Goal: Task Accomplishment & Management: Use online tool/utility

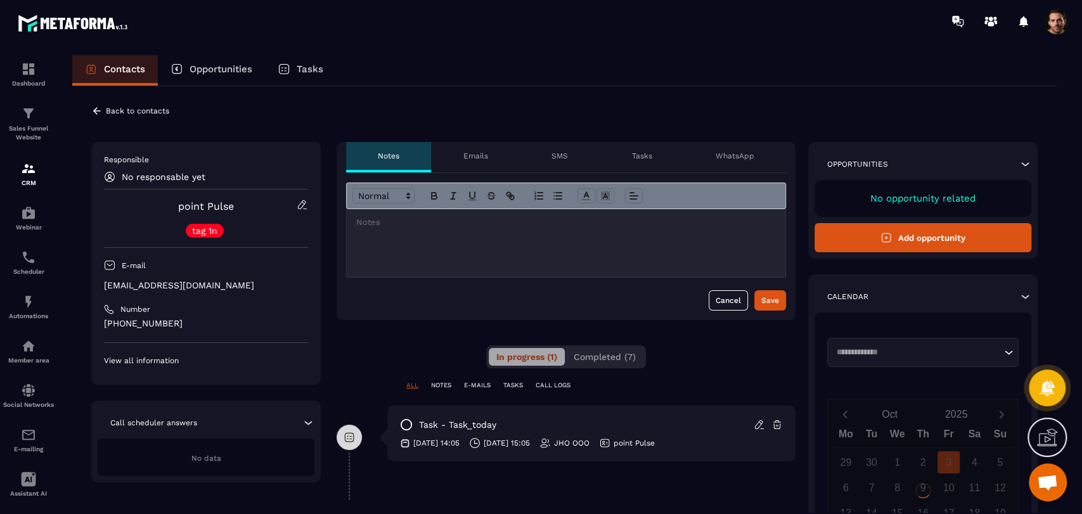
click at [636, 365] on div "In progress (1) Completed (7)" at bounding box center [566, 357] width 160 height 23
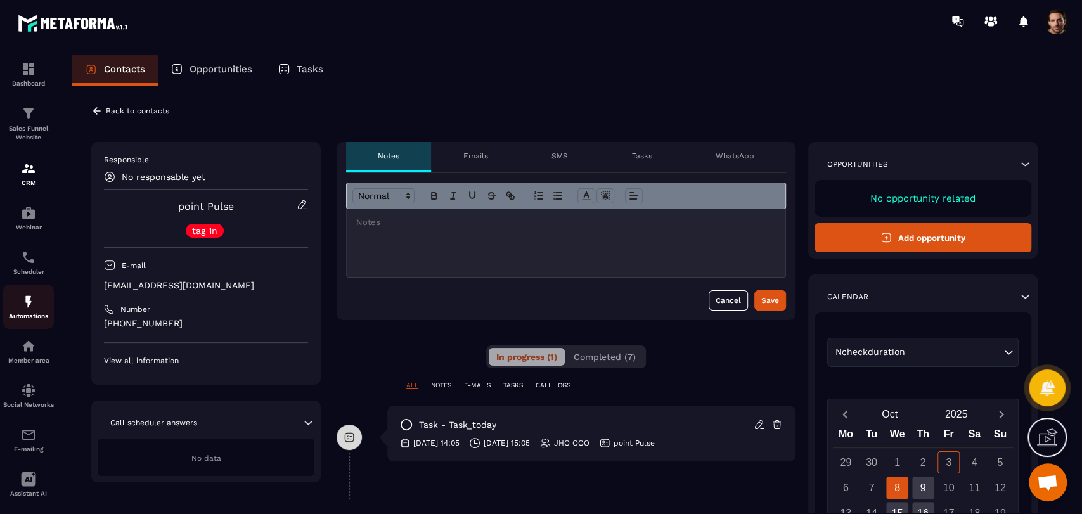
click at [32, 304] on img at bounding box center [28, 301] width 15 height 15
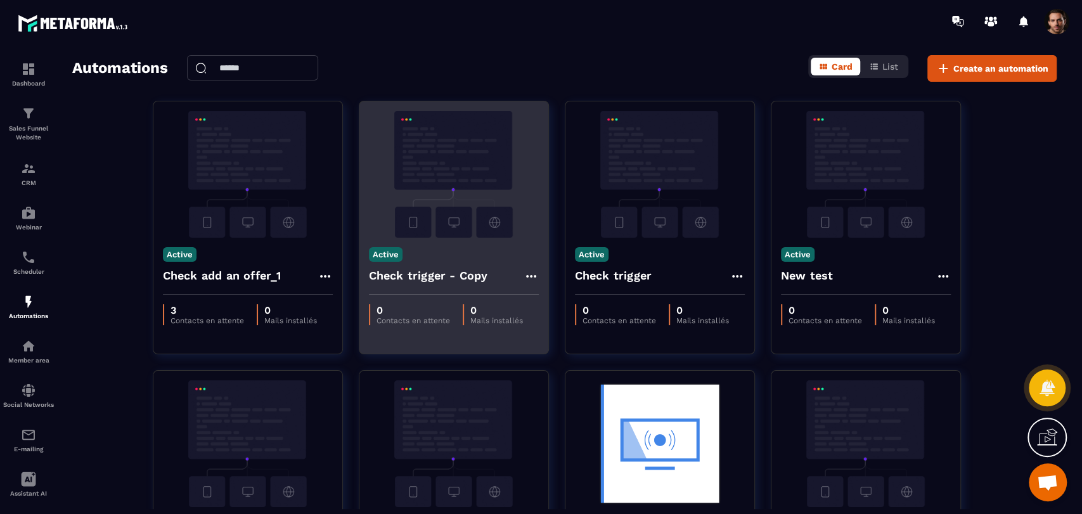
click at [538, 276] on div "Active Check trigger - Copy" at bounding box center [453, 266] width 189 height 57
click at [526, 271] on icon at bounding box center [531, 276] width 15 height 15
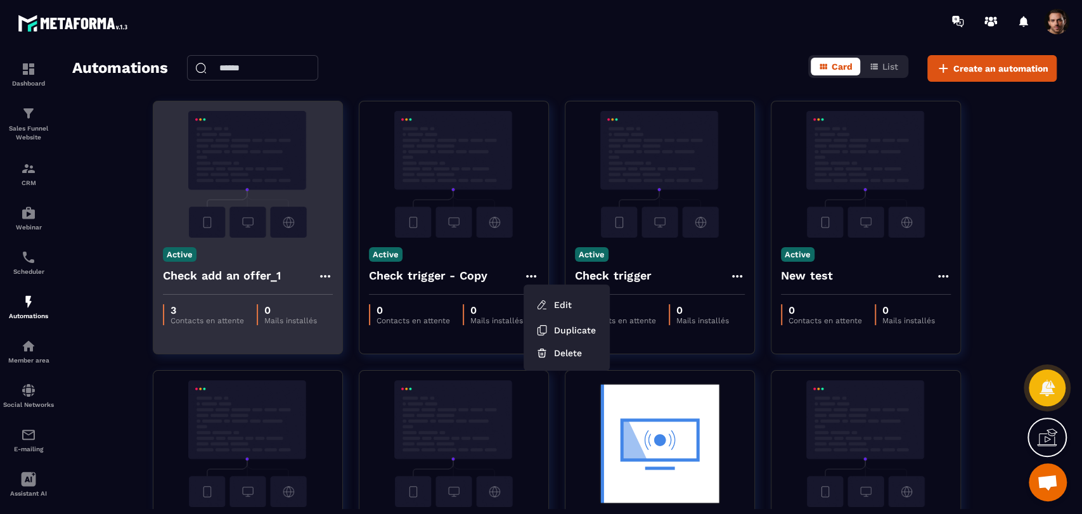
click at [321, 278] on icon at bounding box center [325, 276] width 15 height 15
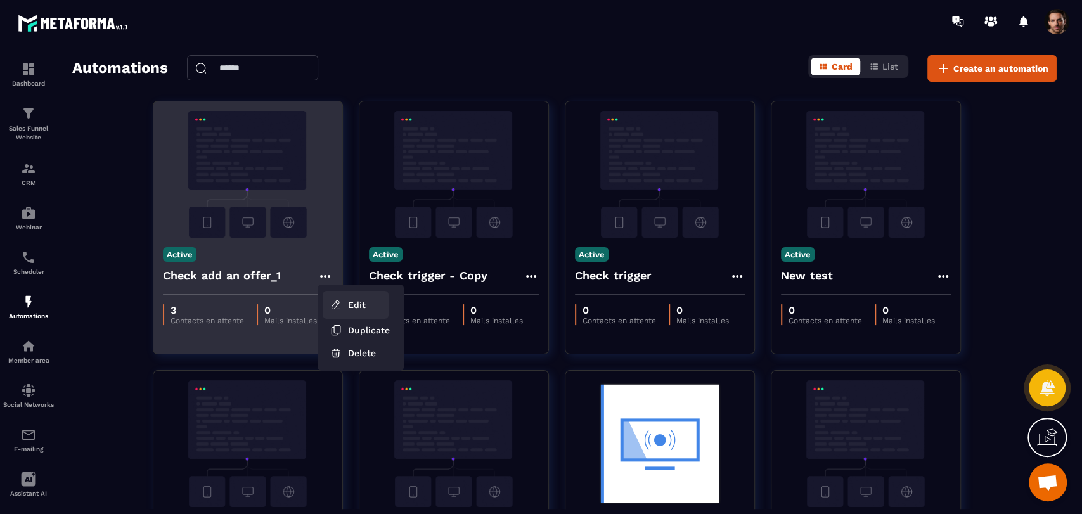
click at [351, 303] on link "Edit" at bounding box center [356, 305] width 66 height 28
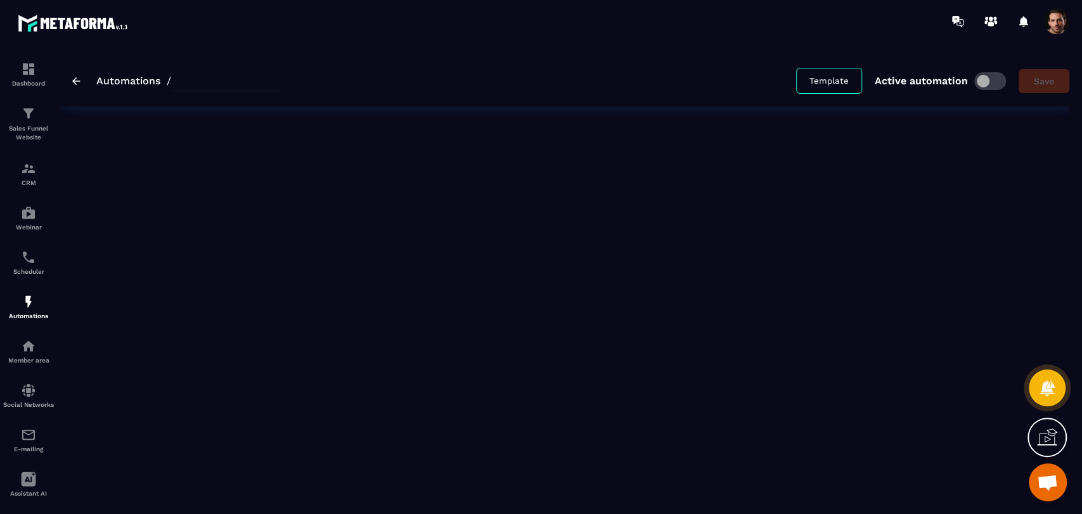
type input "**********"
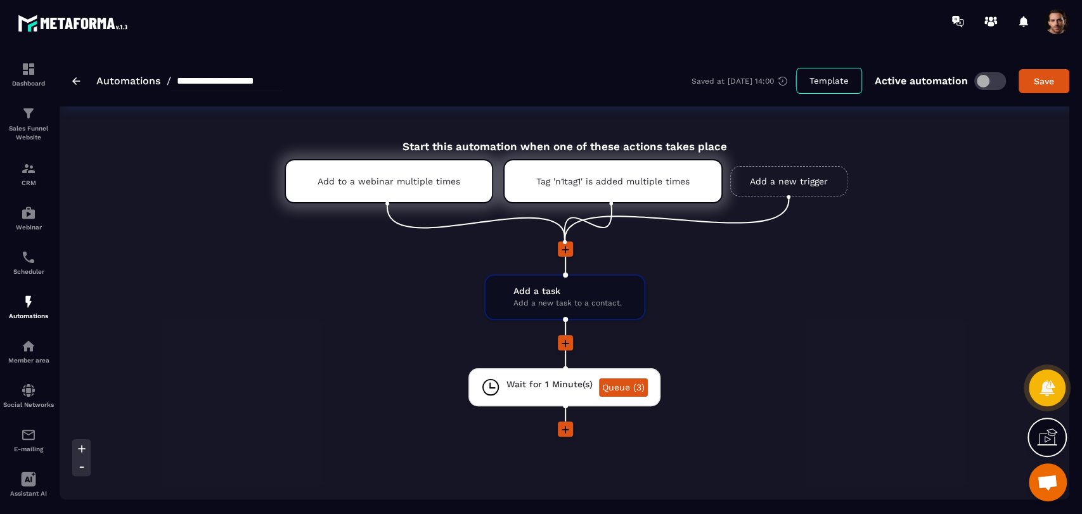
click at [566, 252] on icon at bounding box center [565, 249] width 13 height 13
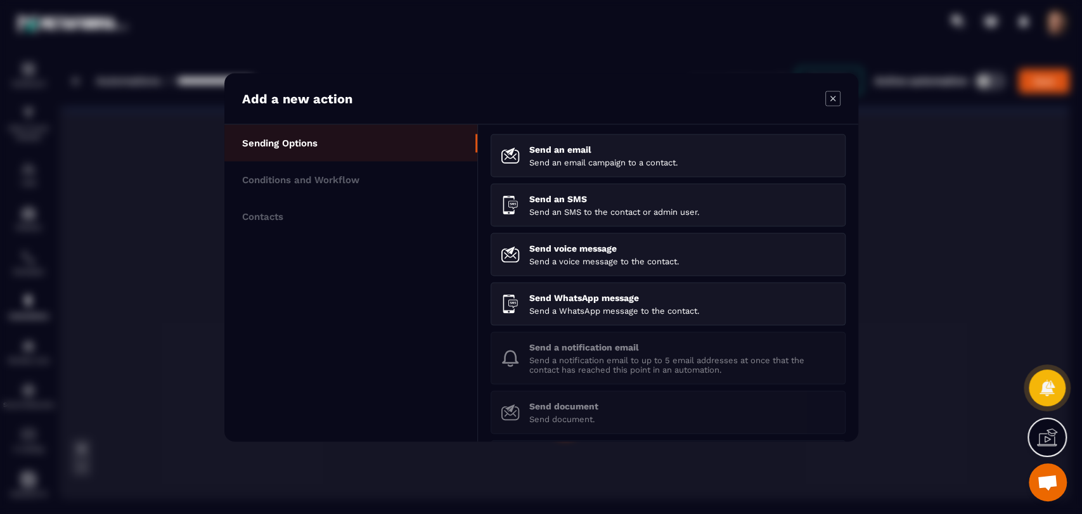
scroll to position [186, 0]
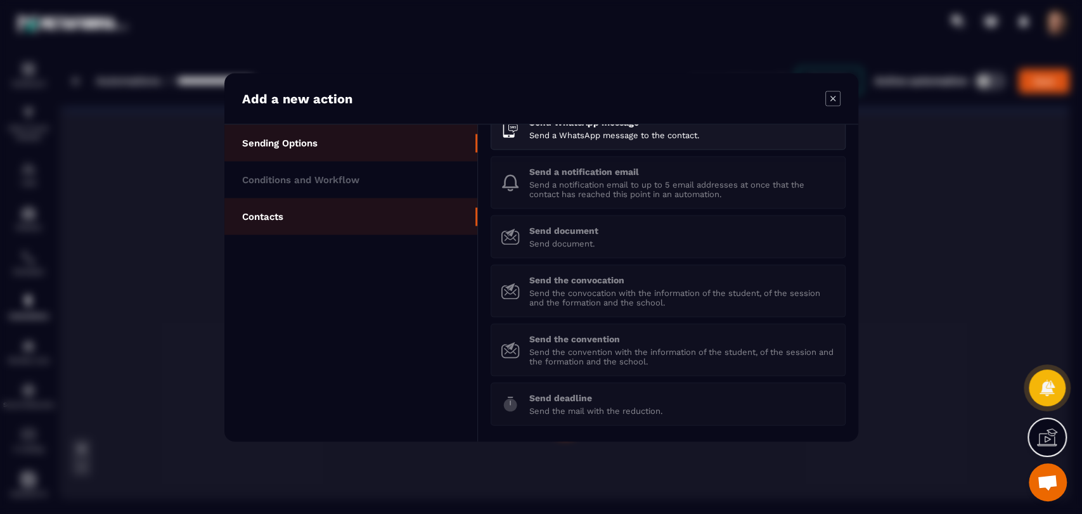
click at [319, 212] on li "Contacts" at bounding box center [350, 216] width 253 height 37
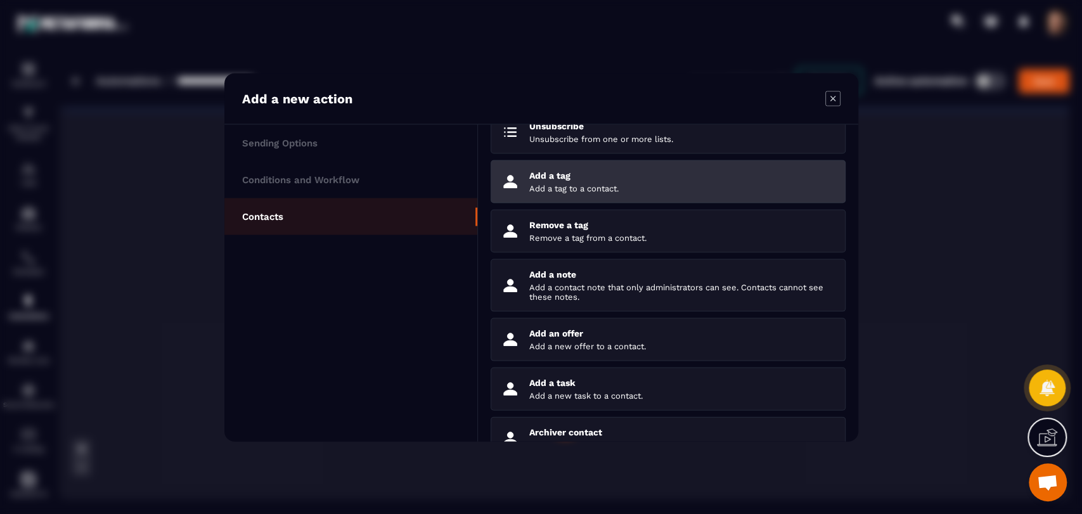
click at [602, 178] on p "Add a tag" at bounding box center [682, 175] width 306 height 10
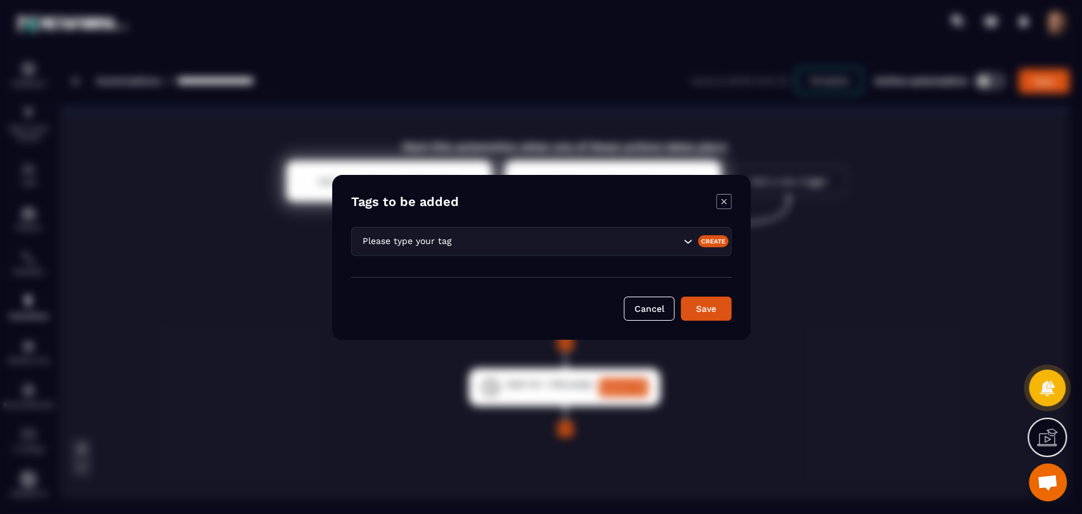
scroll to position [74, 0]
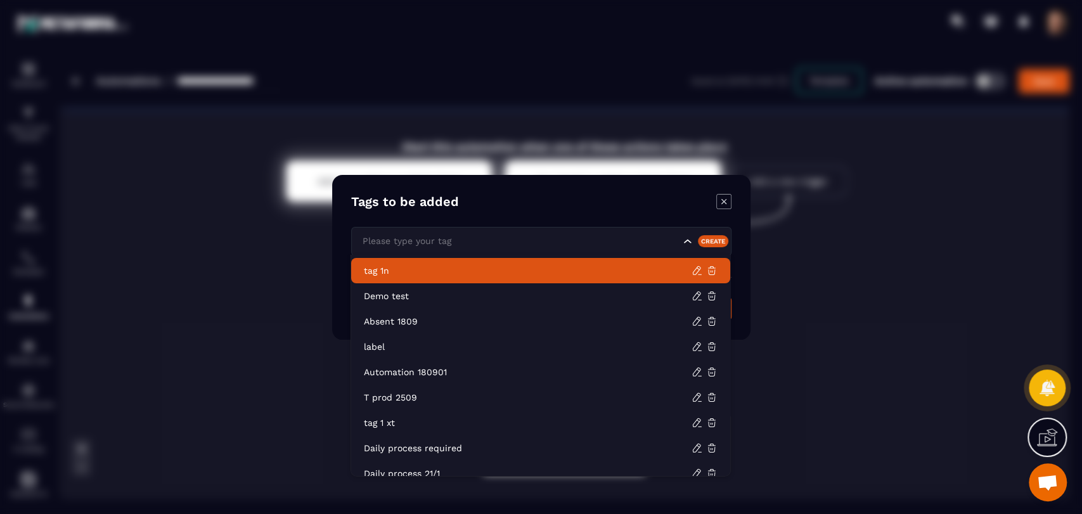
click at [534, 242] on input "Search for option" at bounding box center [519, 241] width 321 height 14
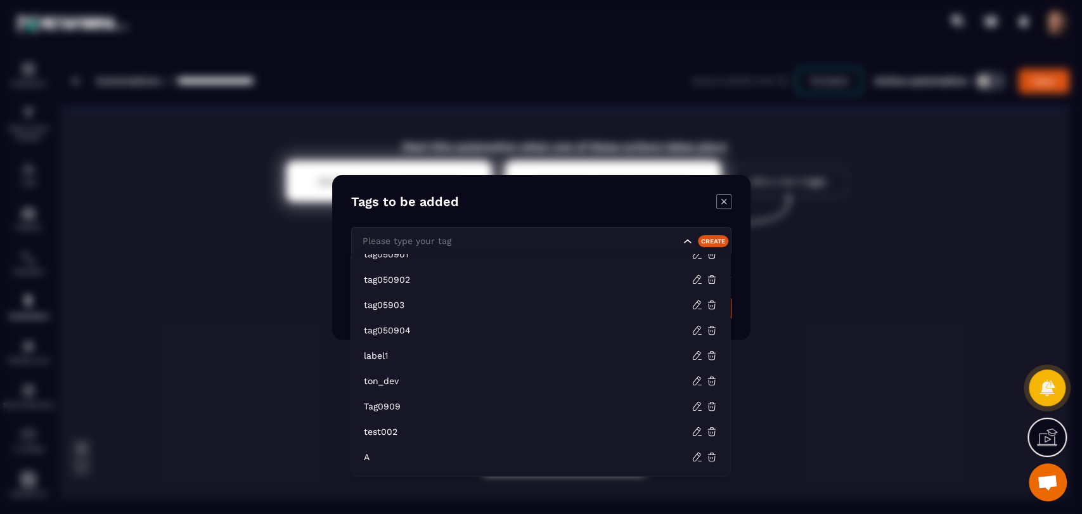
scroll to position [621, 0]
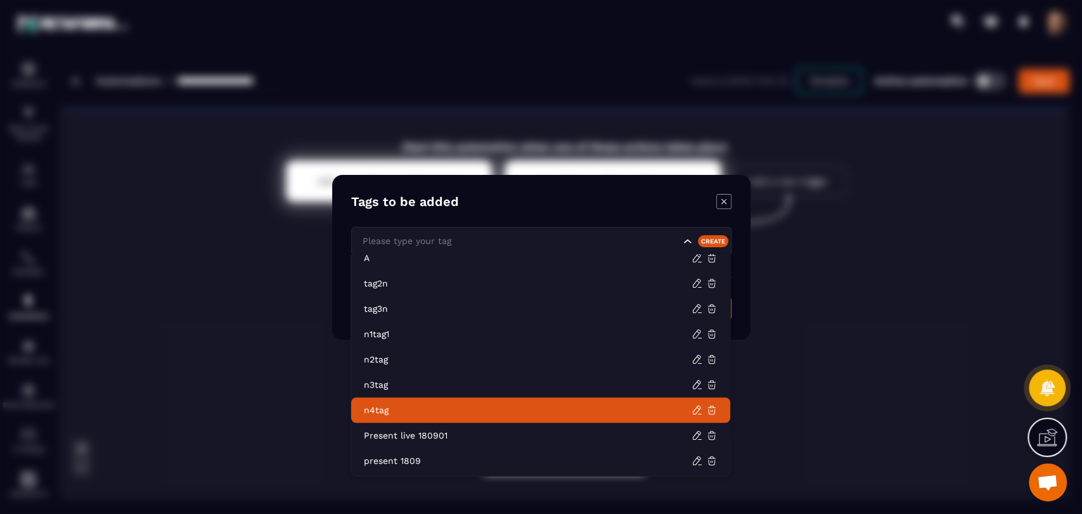
click at [481, 409] on p "n4tag" at bounding box center [528, 410] width 328 height 13
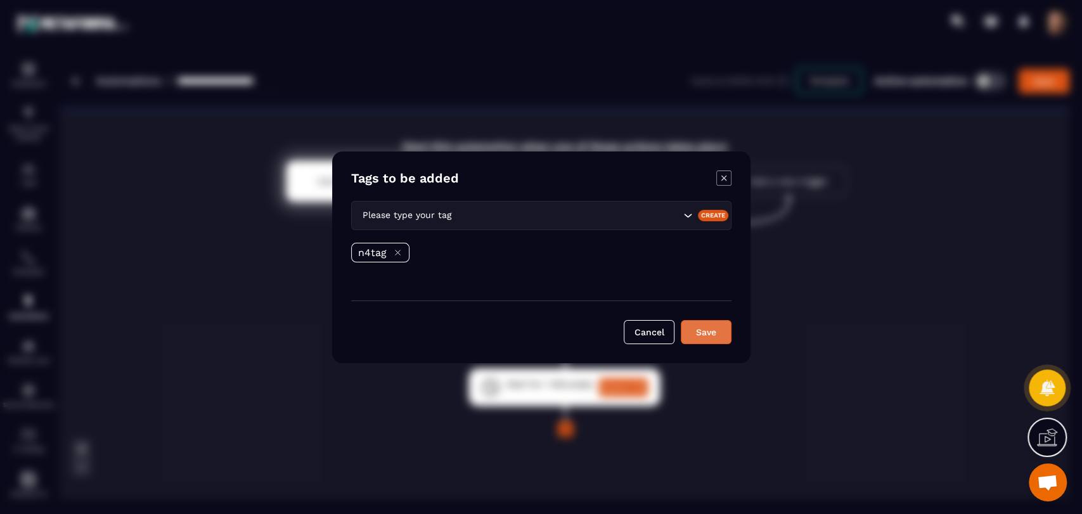
click at [708, 333] on button "Save" at bounding box center [706, 332] width 51 height 24
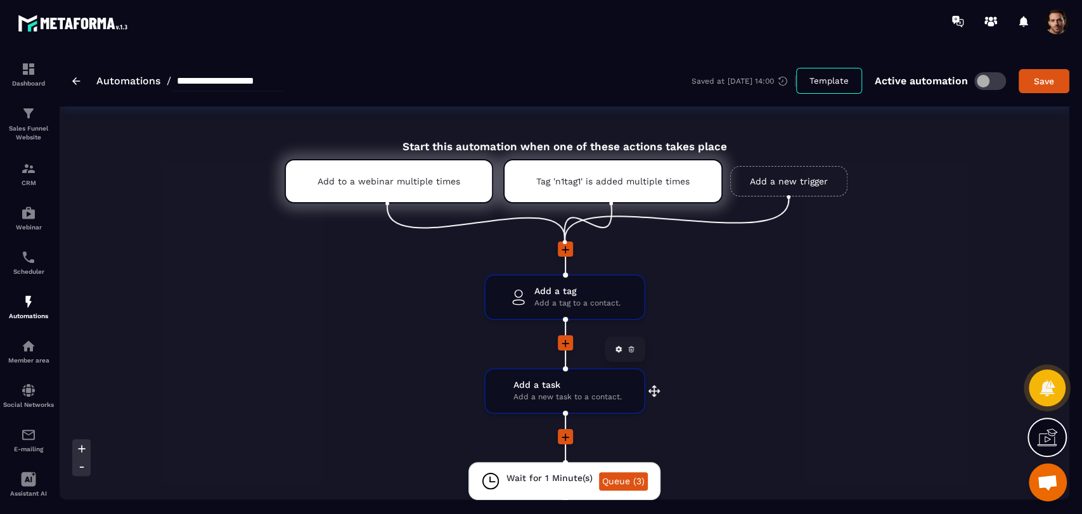
click at [629, 351] on icon at bounding box center [631, 350] width 4 height 3
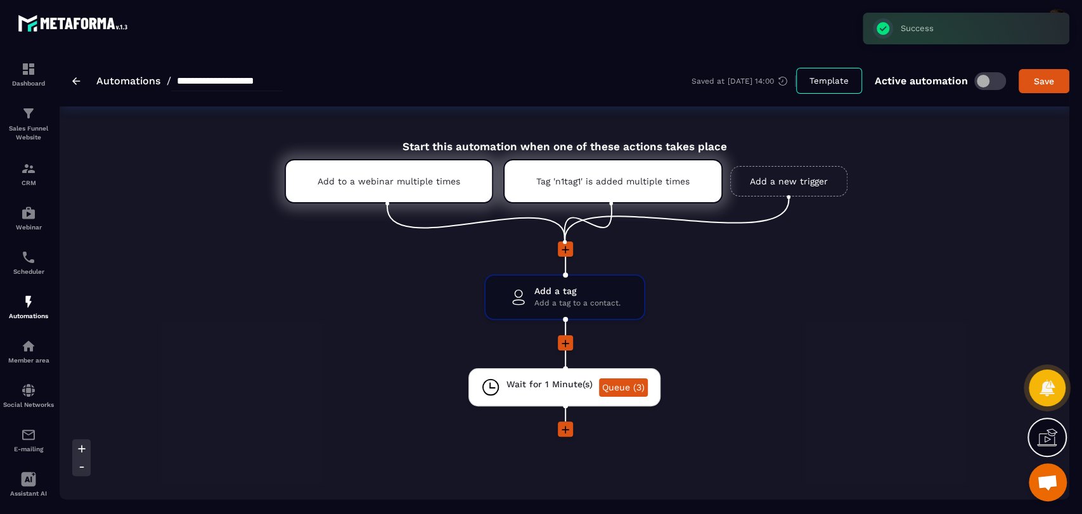
click at [564, 346] on icon at bounding box center [565, 343] width 13 height 13
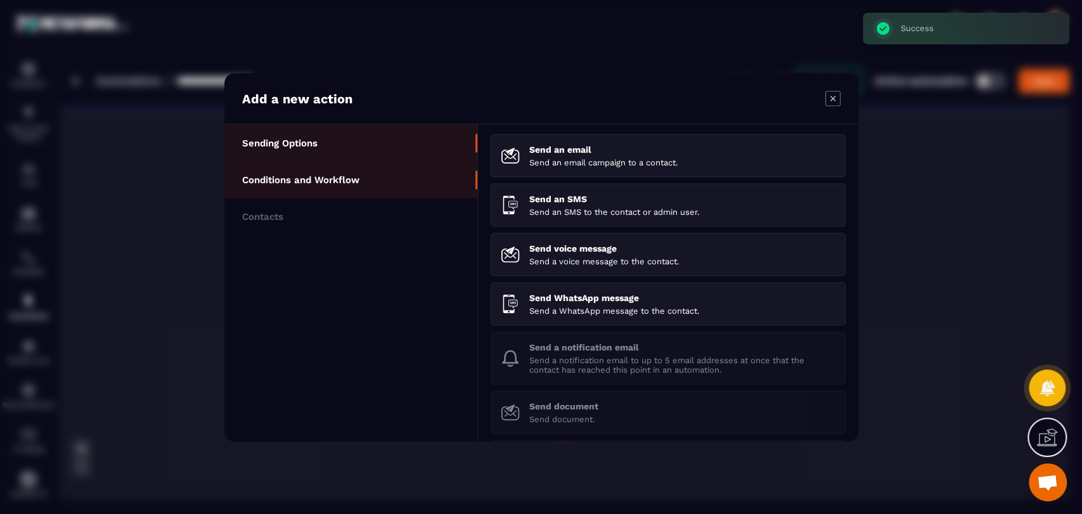
click at [323, 186] on li "Conditions and Workflow" at bounding box center [350, 179] width 253 height 37
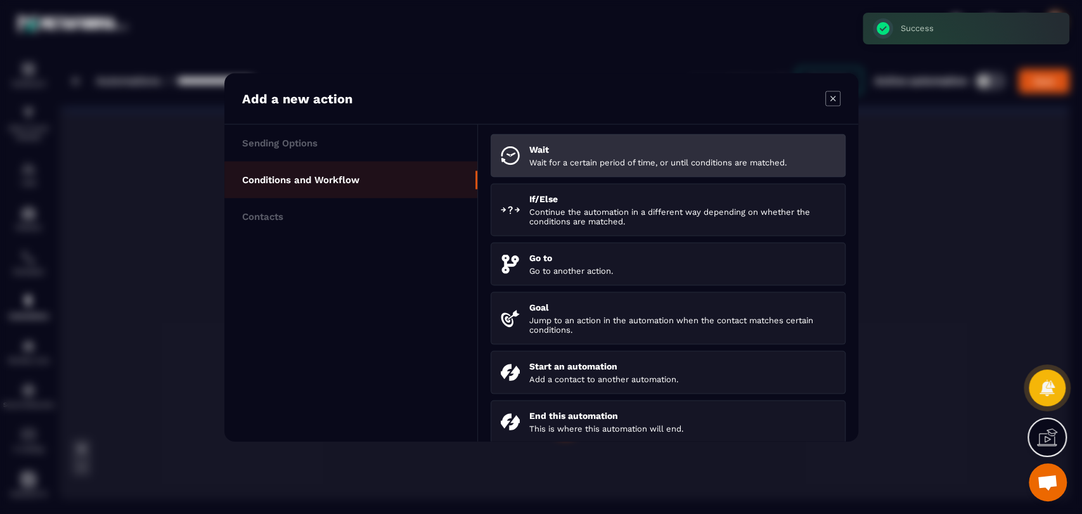
click at [555, 164] on p "Wait for a certain period of time, or until conditions are matched." at bounding box center [682, 162] width 306 height 10
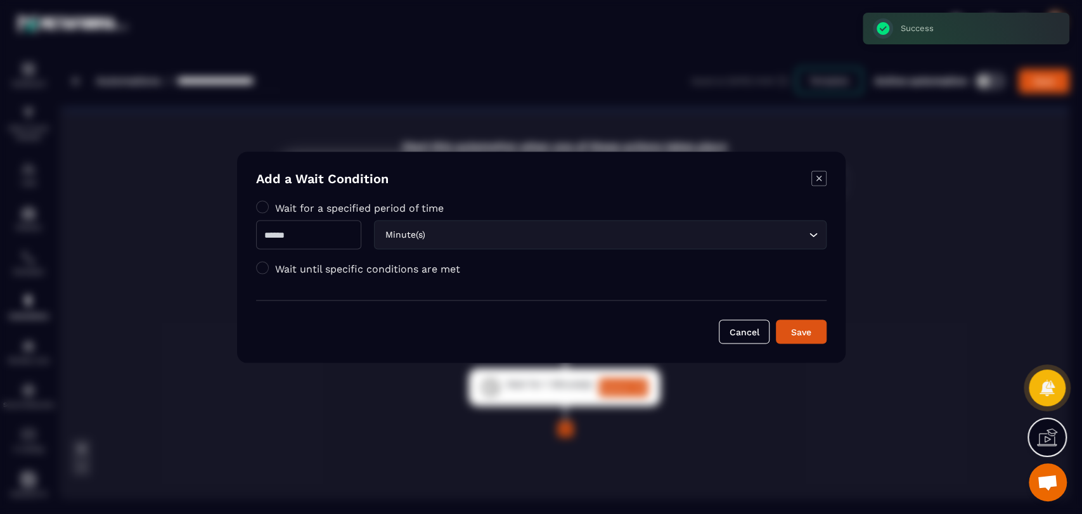
click at [342, 238] on input "Modal window" at bounding box center [308, 234] width 105 height 29
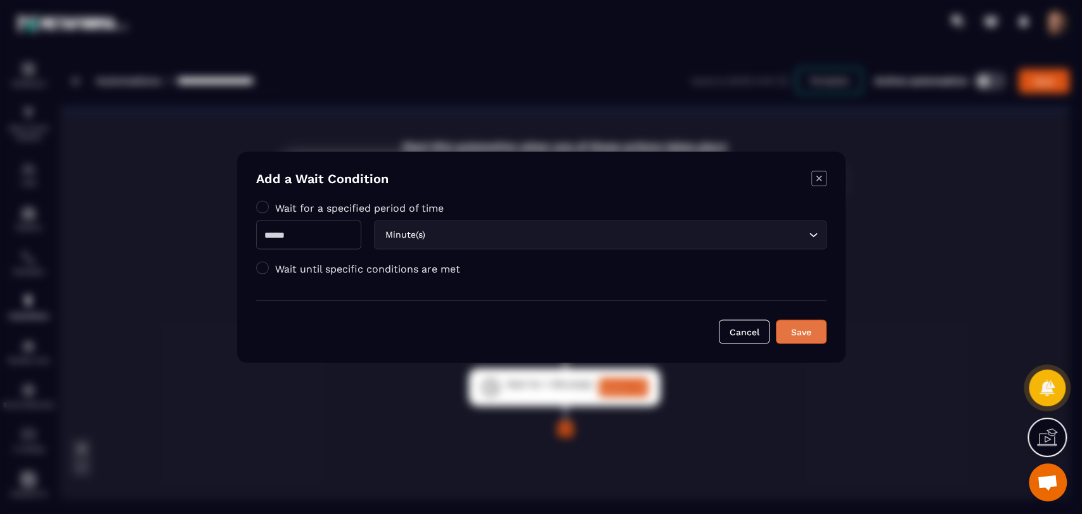
type input "*"
click at [796, 331] on div "Save" at bounding box center [801, 331] width 34 height 13
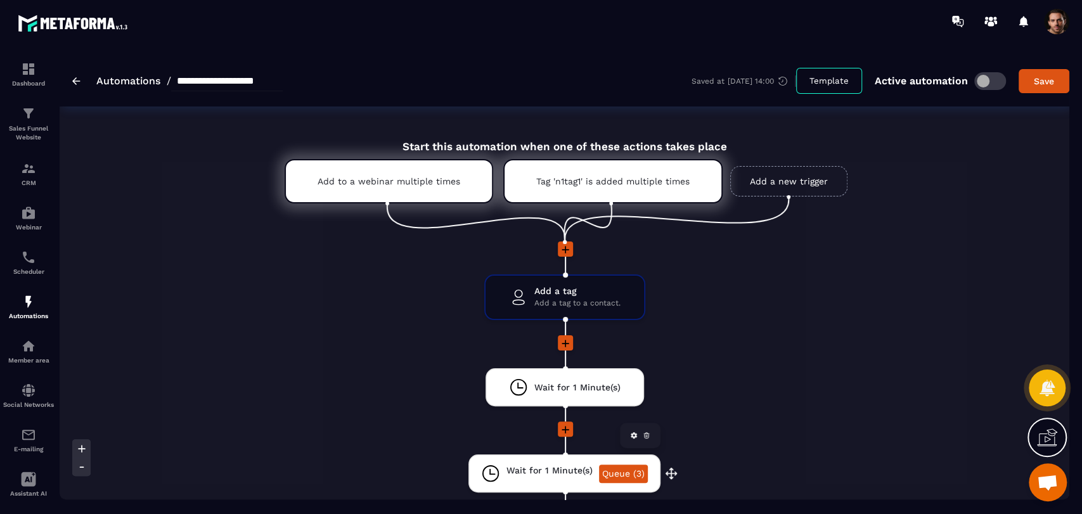
scroll to position [70, 0]
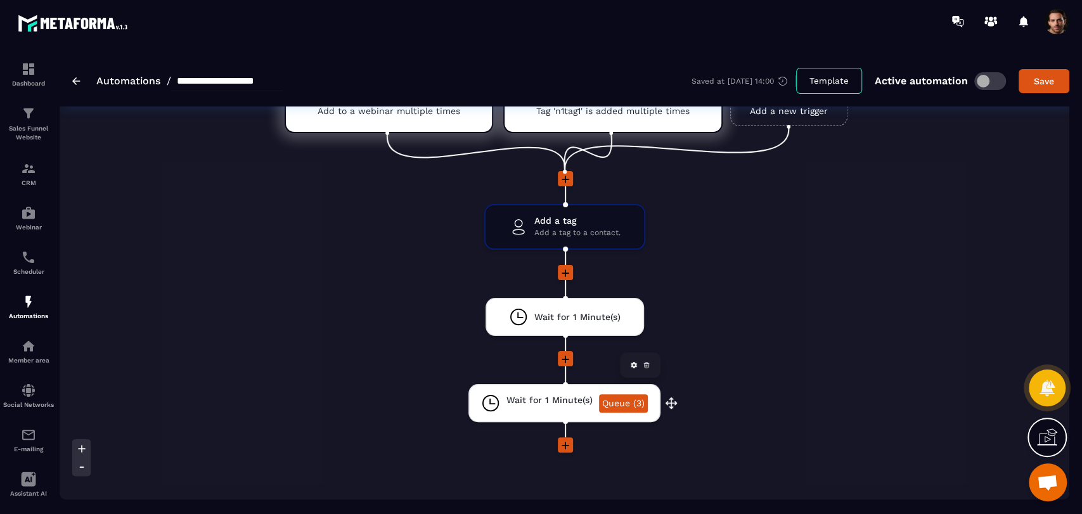
click at [648, 366] on icon at bounding box center [647, 366] width 4 height 3
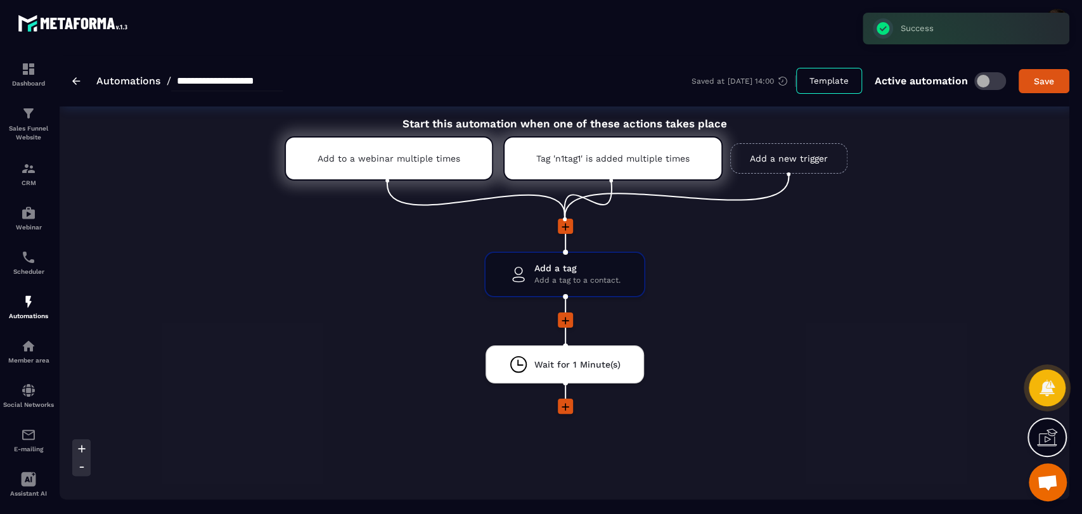
scroll to position [18, 0]
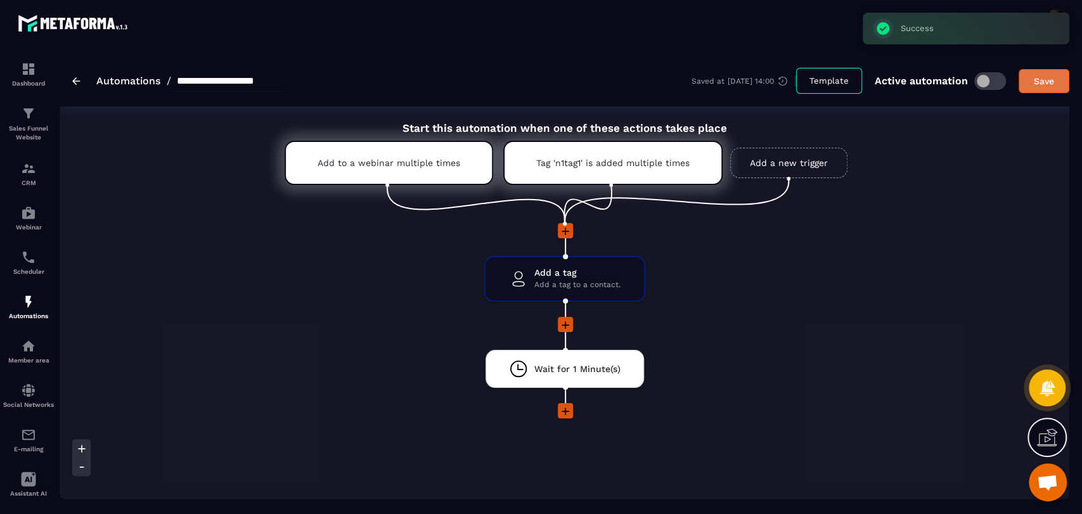
click at [1032, 79] on div "Save" at bounding box center [1044, 81] width 34 height 13
click at [32, 181] on p "CRM" at bounding box center [28, 182] width 51 height 7
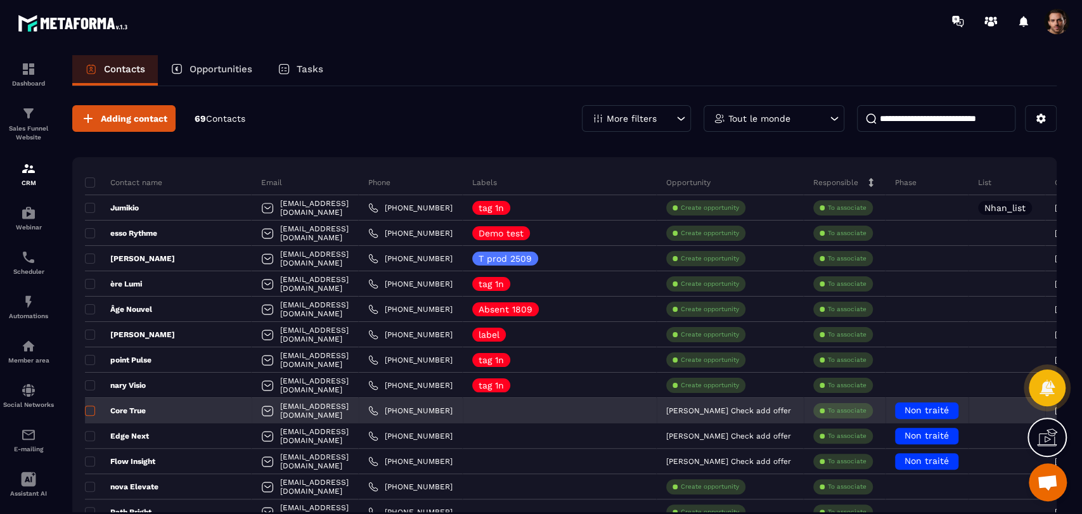
click at [88, 413] on span at bounding box center [90, 411] width 10 height 10
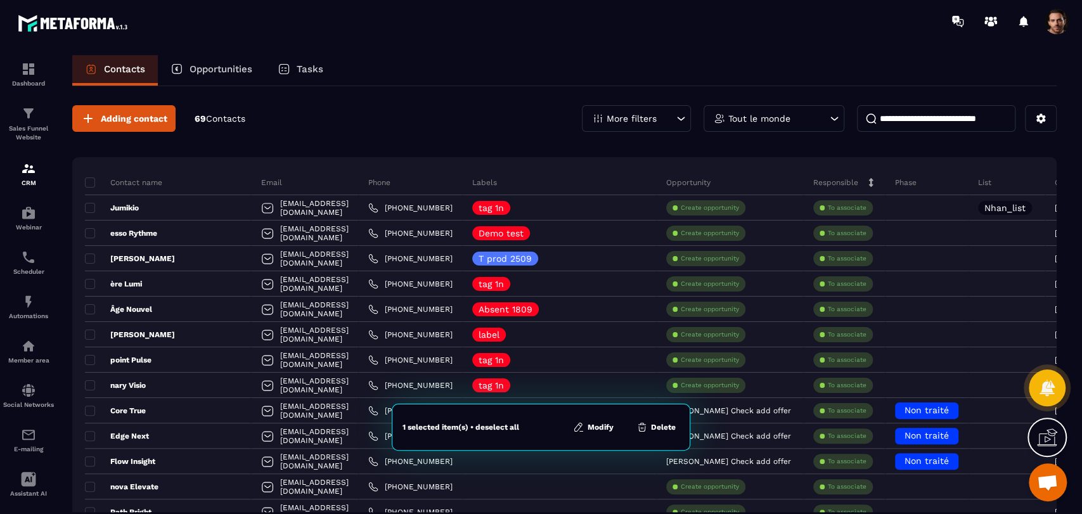
click at [606, 422] on button "Modify" at bounding box center [593, 427] width 48 height 13
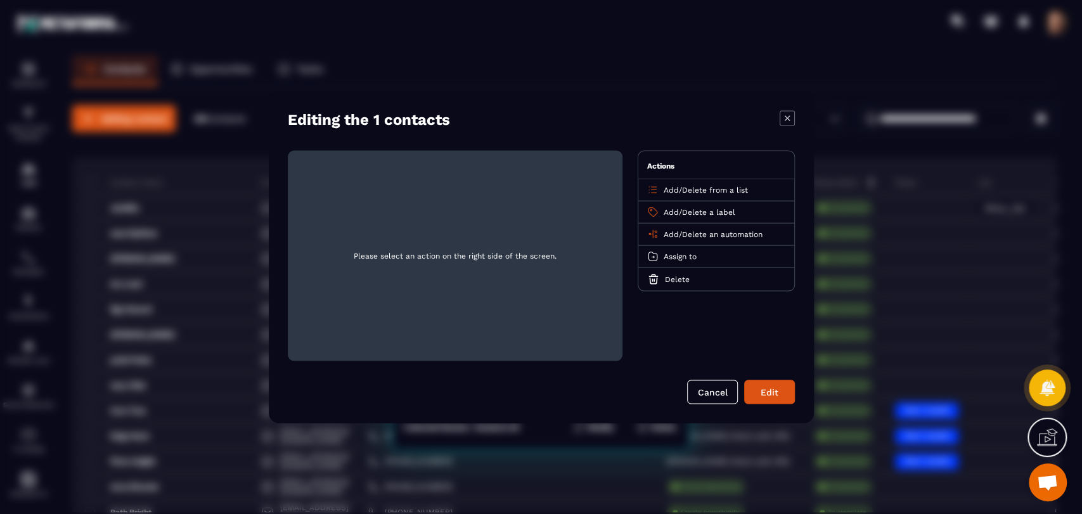
click at [673, 231] on span "Add" at bounding box center [671, 234] width 15 height 9
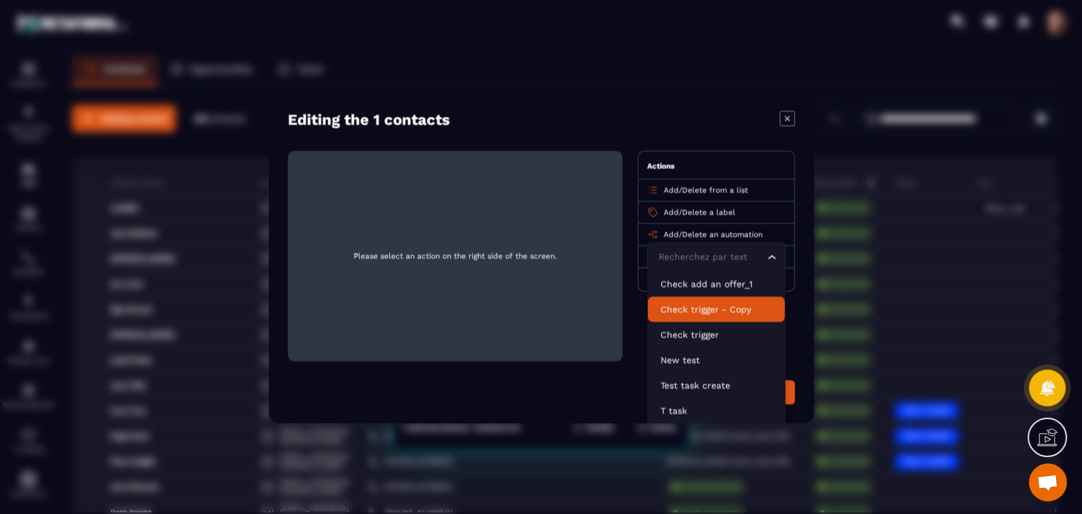
click at [698, 306] on p "Check trigger - Copy" at bounding box center [717, 308] width 112 height 13
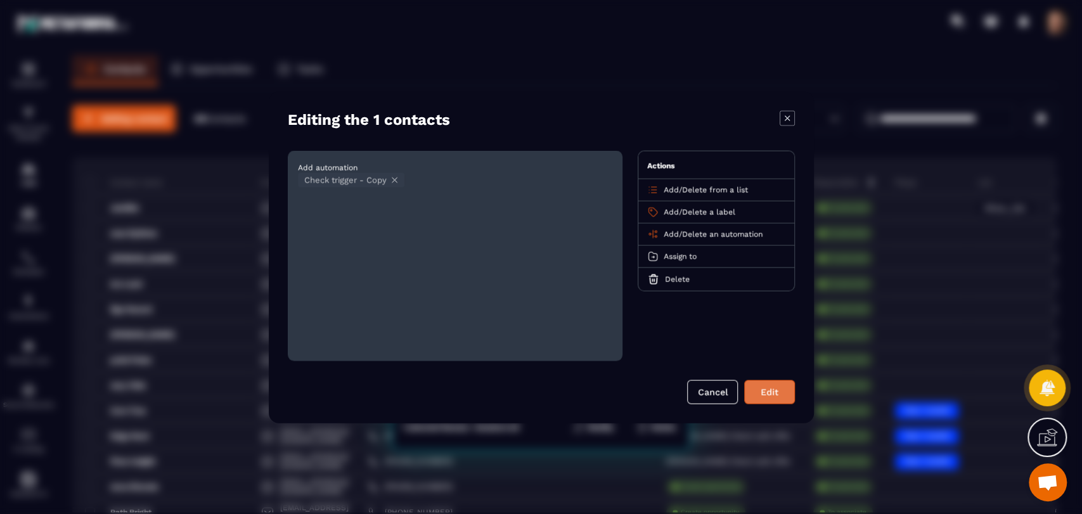
click at [790, 394] on button "Edit" at bounding box center [769, 392] width 51 height 24
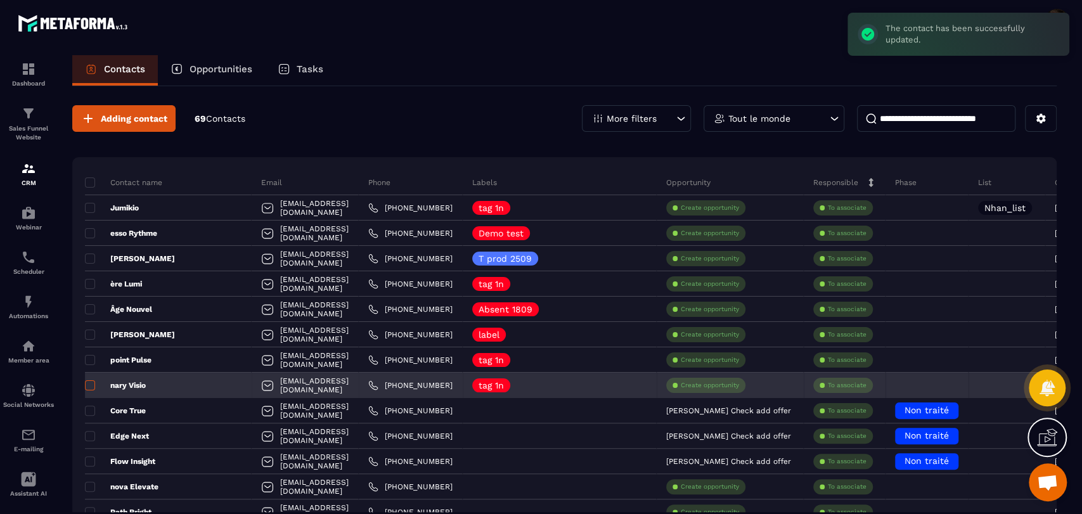
click at [90, 384] on span at bounding box center [90, 385] width 10 height 10
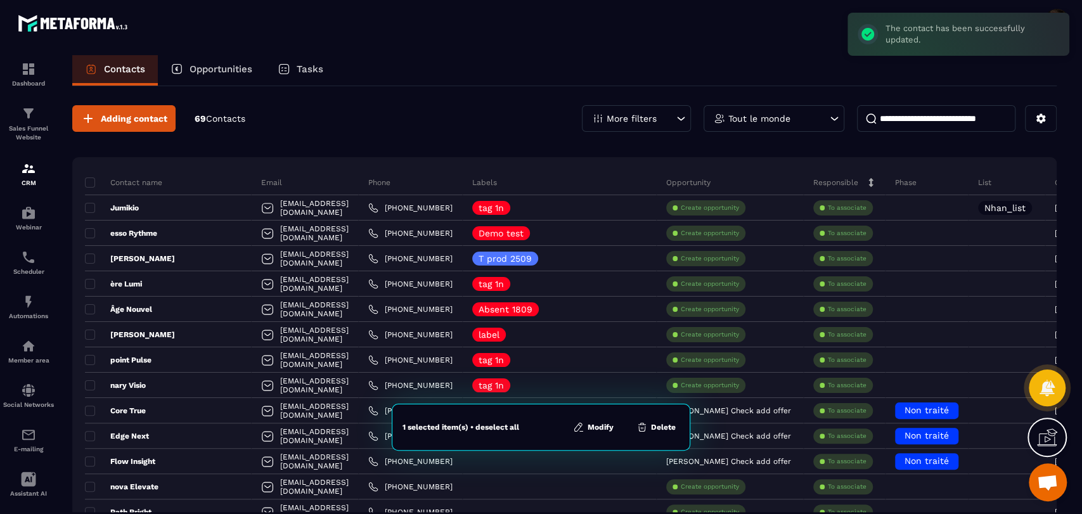
click at [592, 427] on button "Modify" at bounding box center [593, 427] width 48 height 13
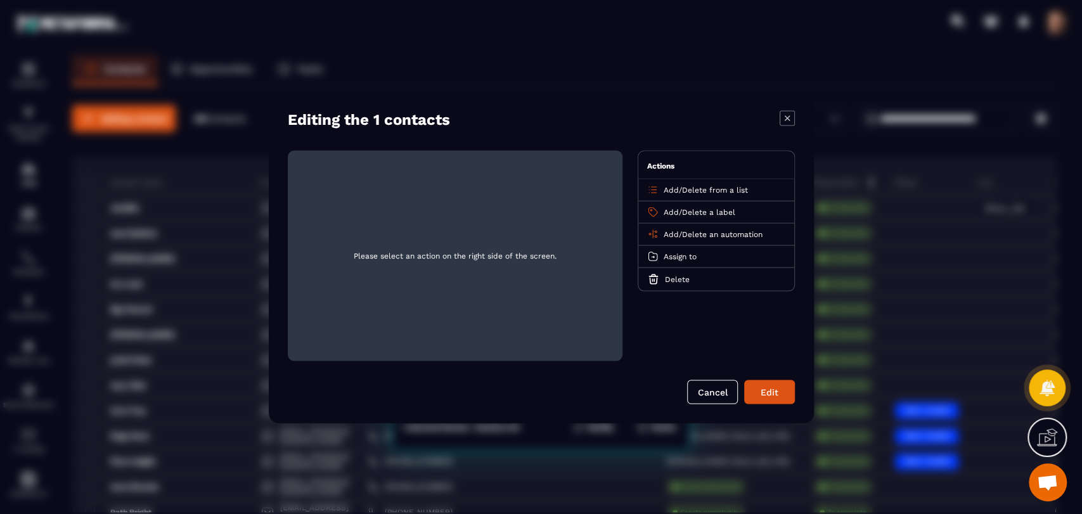
click at [670, 231] on span "Add" at bounding box center [671, 234] width 15 height 9
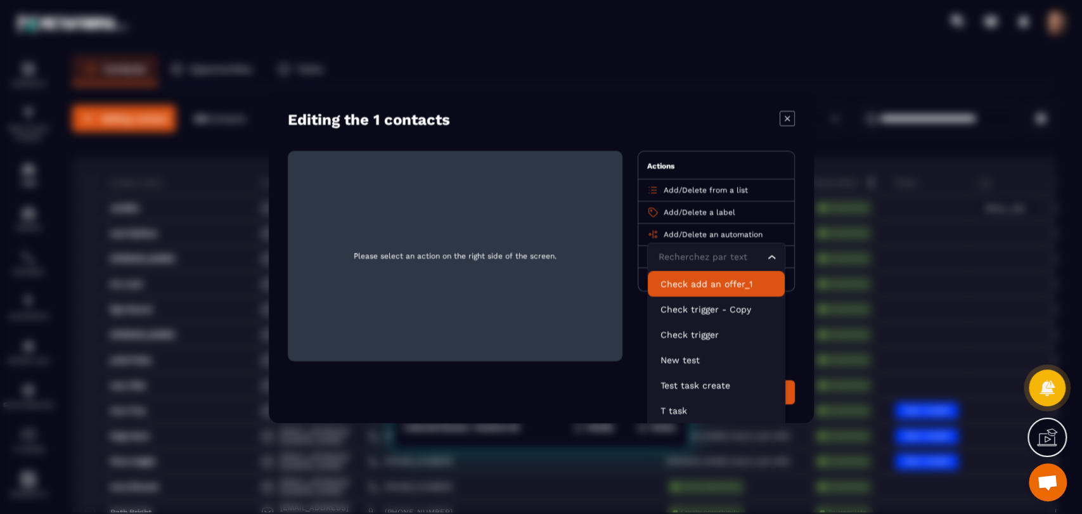
click at [683, 290] on li "Check add an offer_1" at bounding box center [716, 283] width 137 height 25
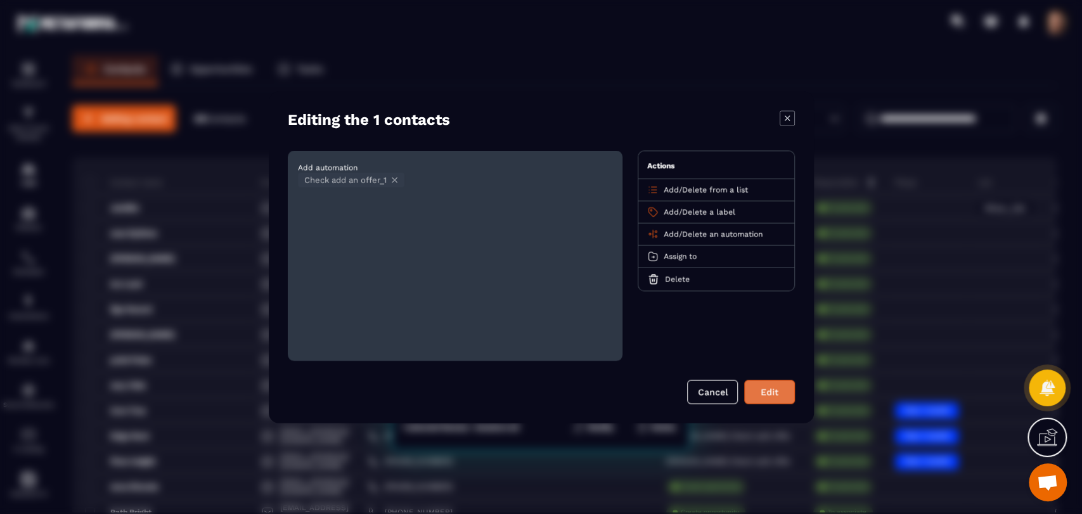
click at [779, 397] on button "Edit" at bounding box center [769, 392] width 51 height 24
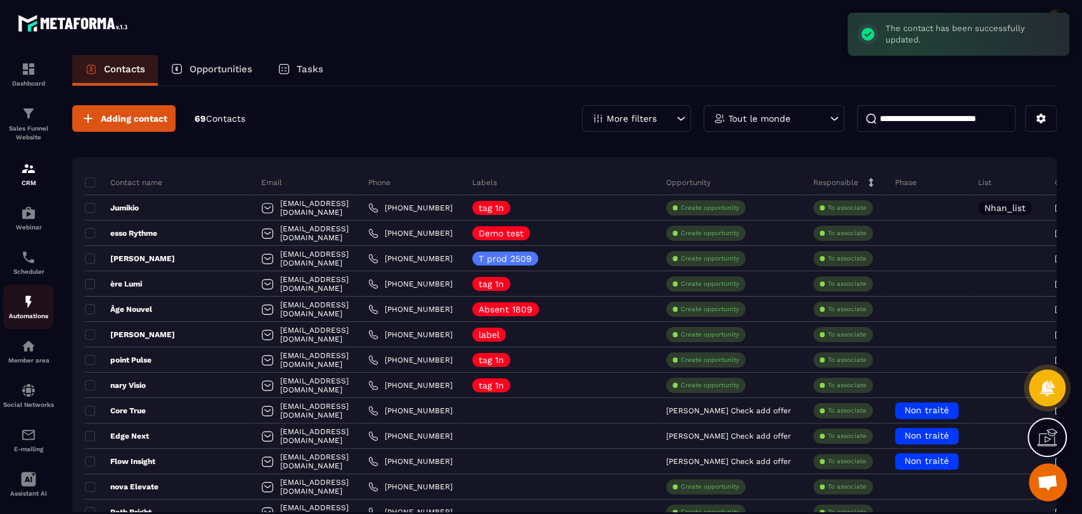
click at [6, 312] on div "Automations" at bounding box center [28, 306] width 51 height 25
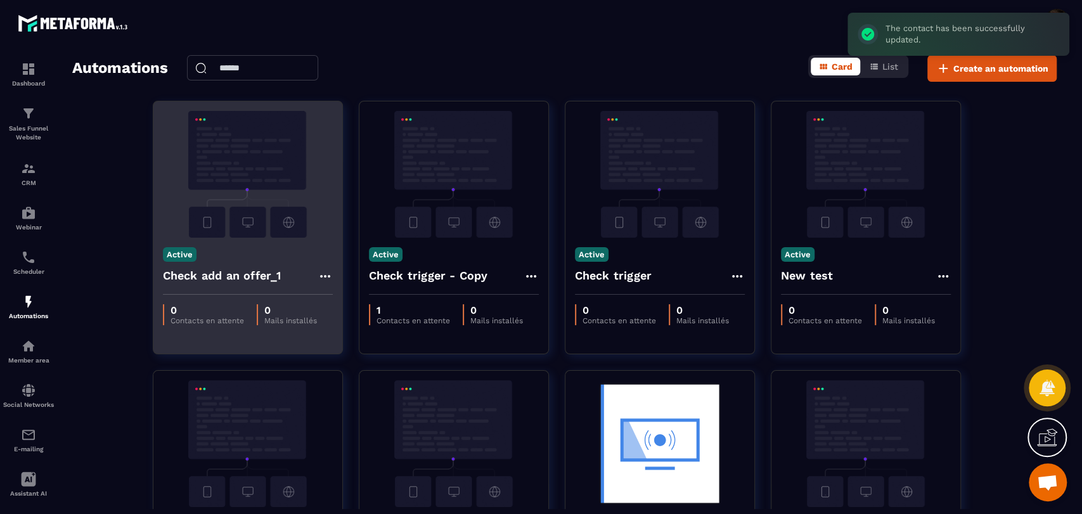
click at [323, 271] on icon at bounding box center [325, 276] width 15 height 15
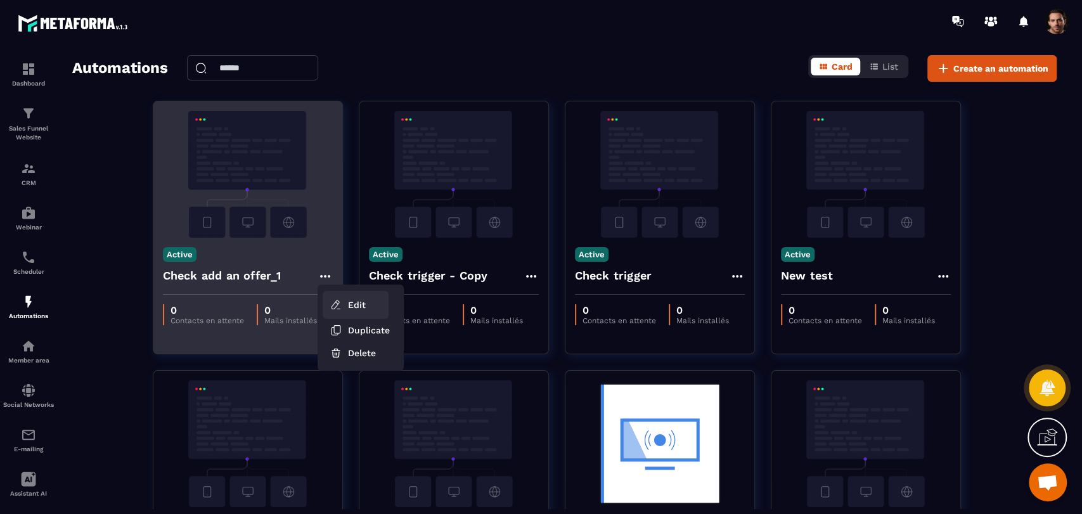
click at [339, 302] on icon at bounding box center [336, 305] width 8 height 8
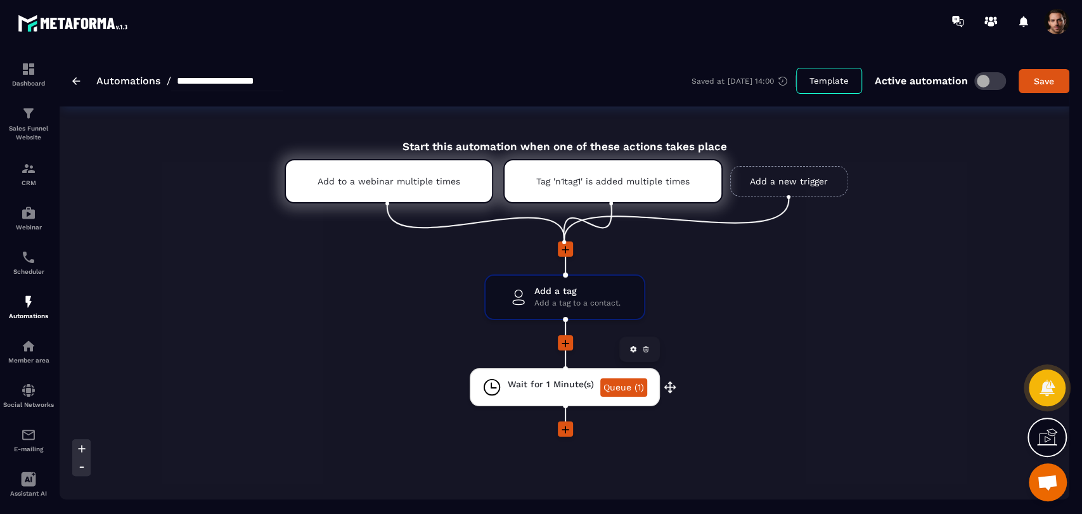
click at [630, 391] on link "Queue (1)" at bounding box center [623, 387] width 47 height 18
click at [546, 306] on span "Add a tag to a contact." at bounding box center [577, 303] width 86 height 12
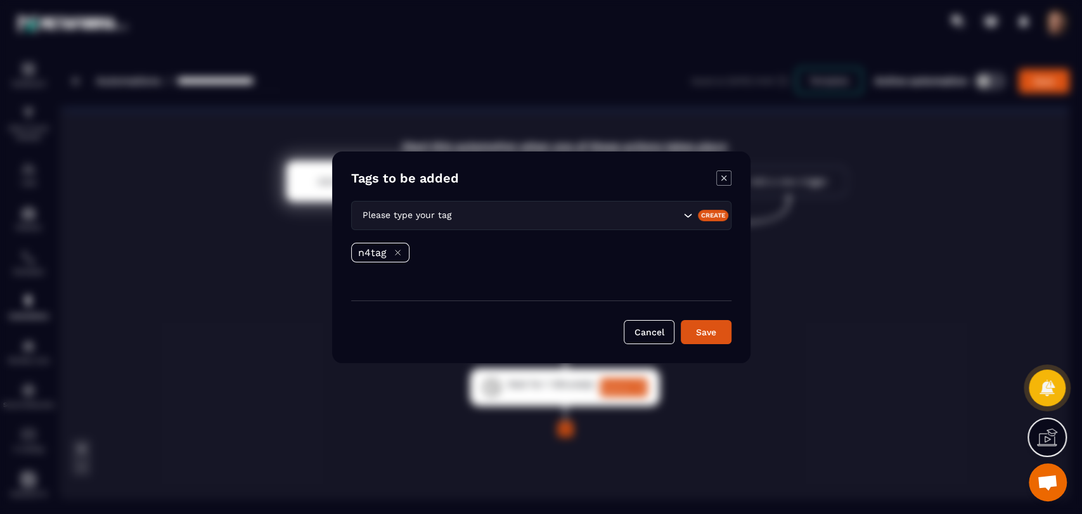
click at [721, 179] on icon "Modal window" at bounding box center [723, 178] width 15 height 15
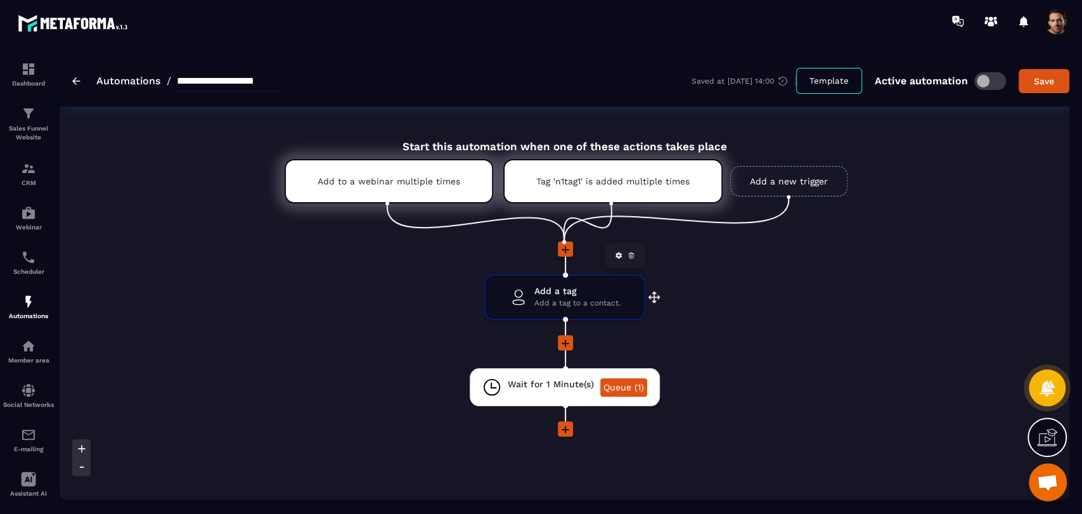
click at [600, 285] on span "Add a tag" at bounding box center [577, 291] width 86 height 12
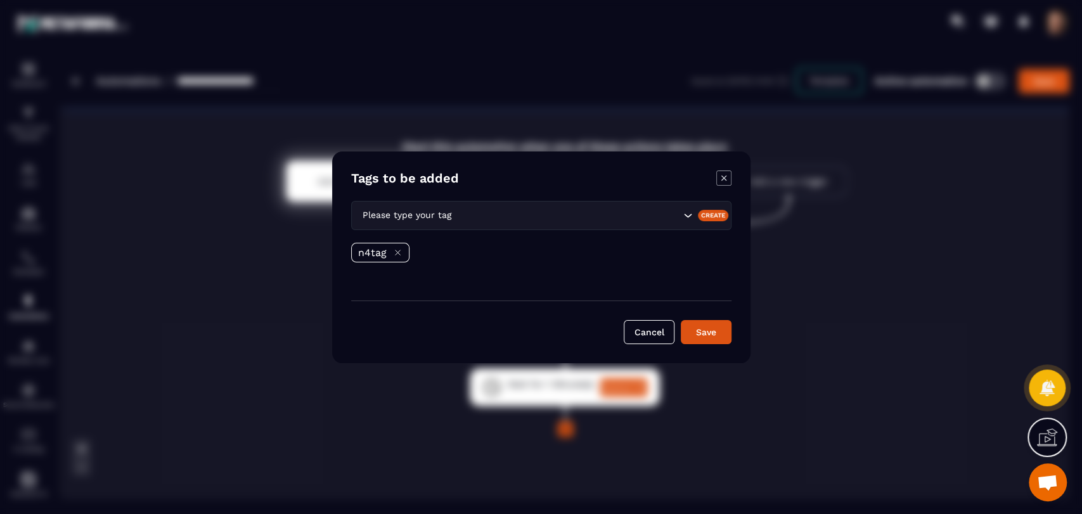
click at [721, 178] on icon "Modal window" at bounding box center [723, 178] width 15 height 15
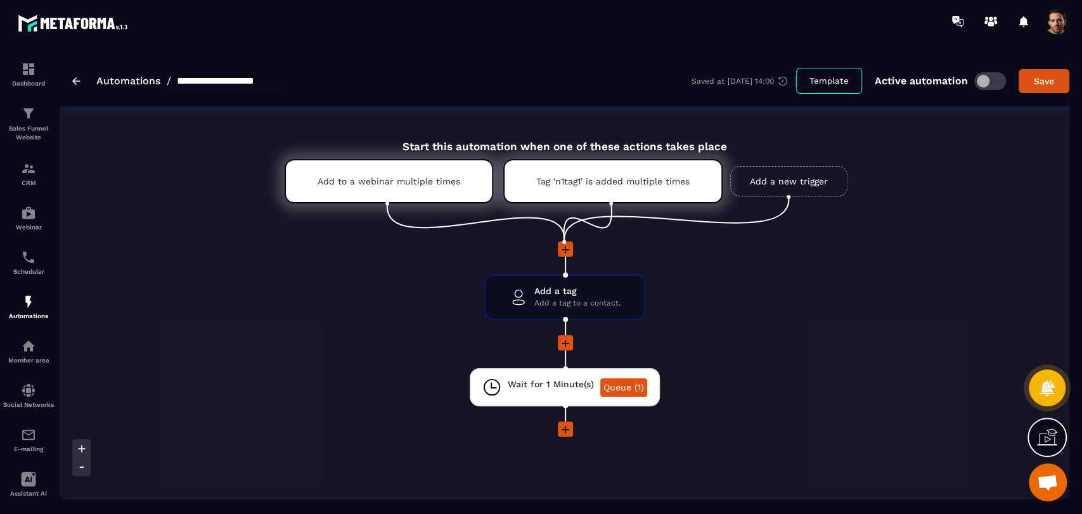
click at [567, 255] on icon at bounding box center [565, 249] width 13 height 13
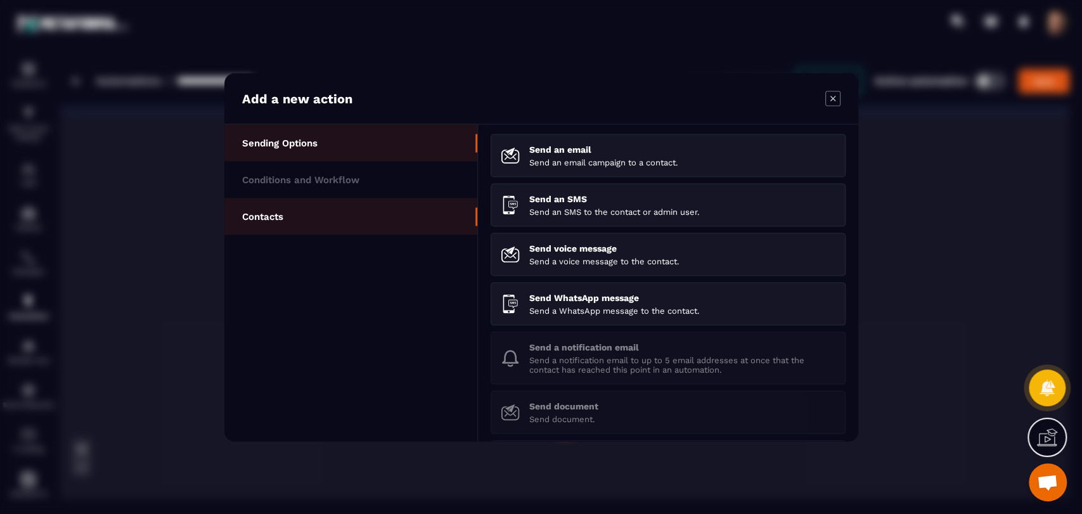
click at [275, 216] on p "Contacts" at bounding box center [262, 215] width 41 height 11
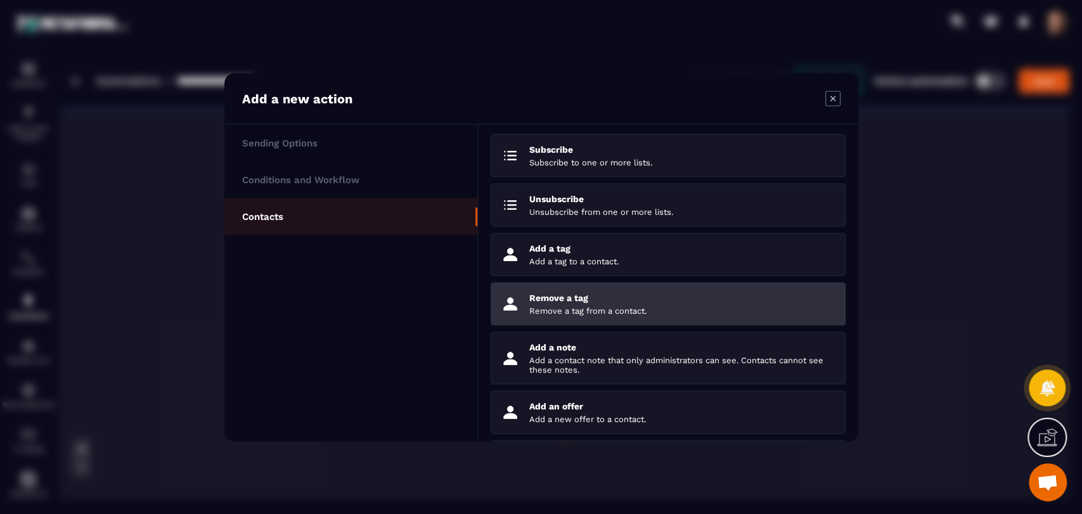
click at [614, 325] on li "Remove a tag Remove a tag from a contact." at bounding box center [668, 303] width 355 height 43
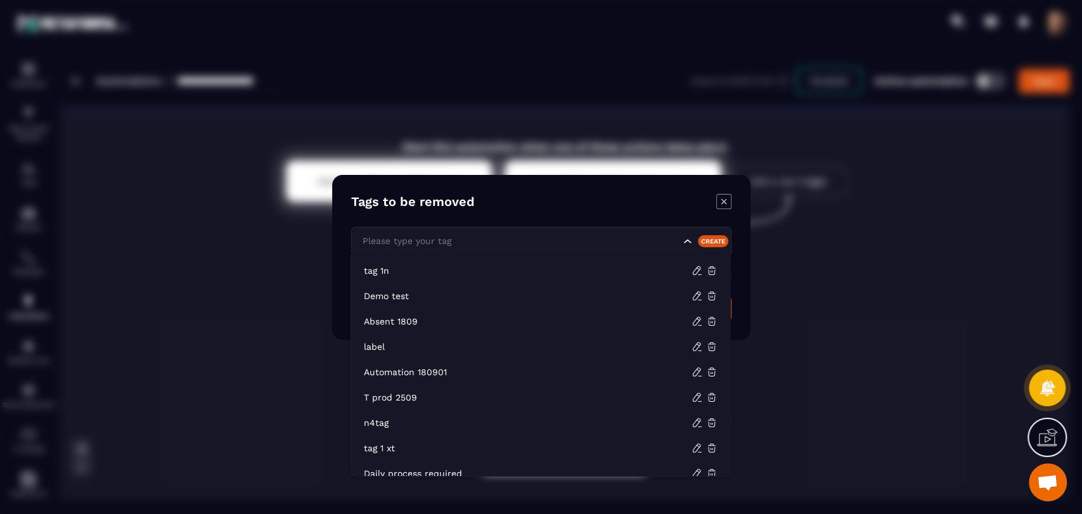
click at [410, 236] on div "Please type your tag" at bounding box center [519, 241] width 323 height 14
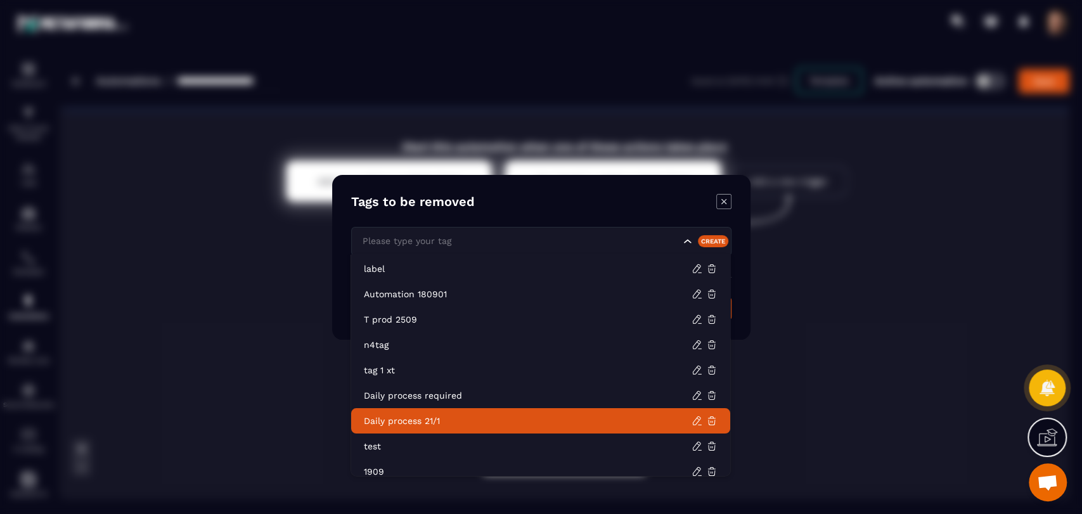
scroll to position [77, 0]
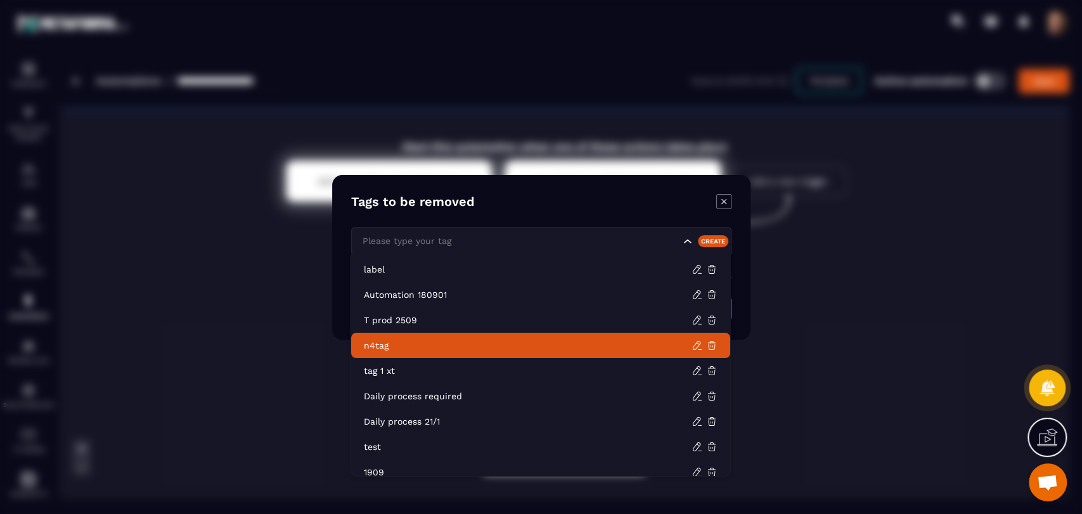
click at [425, 346] on p "n4tag" at bounding box center [528, 345] width 328 height 13
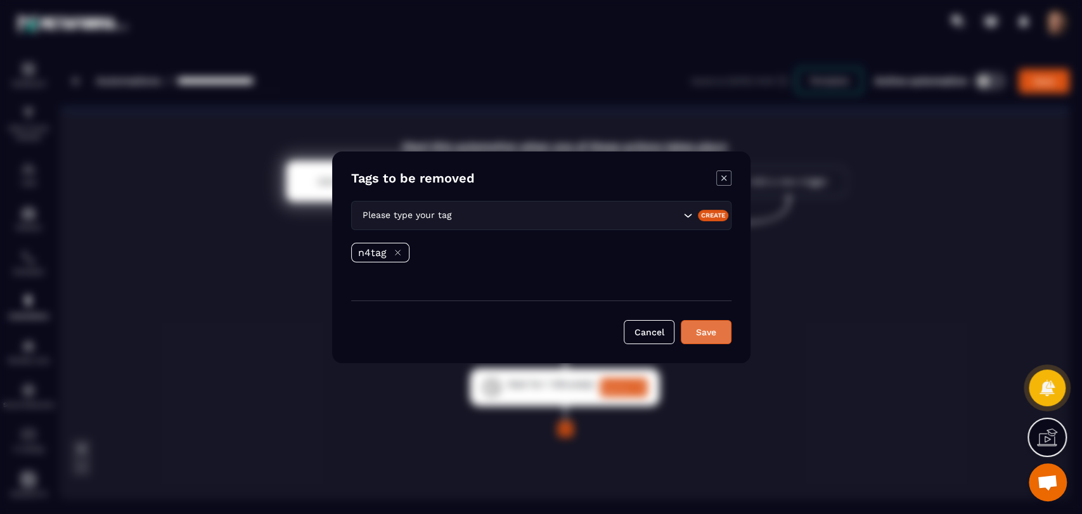
click at [686, 337] on button "Save" at bounding box center [706, 332] width 51 height 24
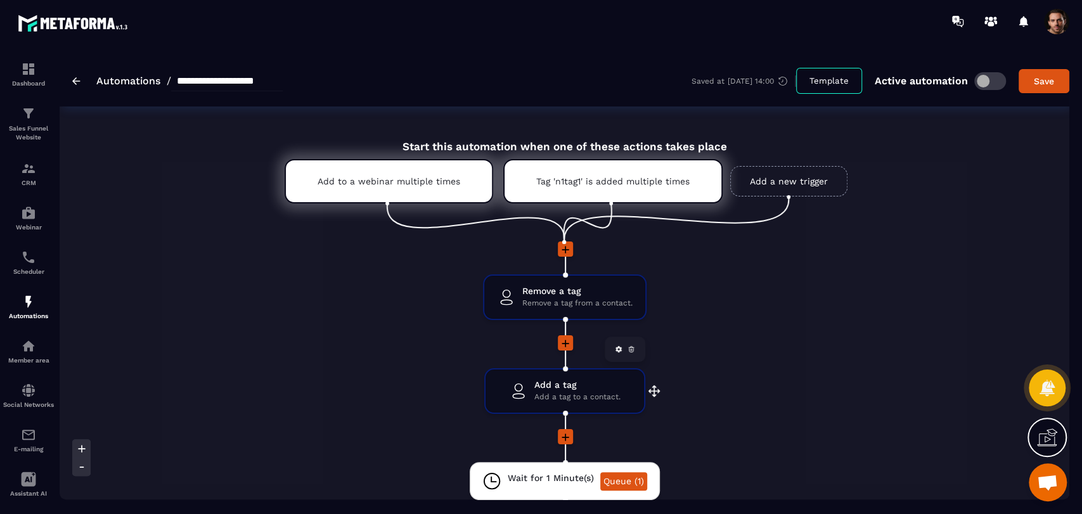
click at [629, 353] on icon at bounding box center [632, 350] width 8 height 8
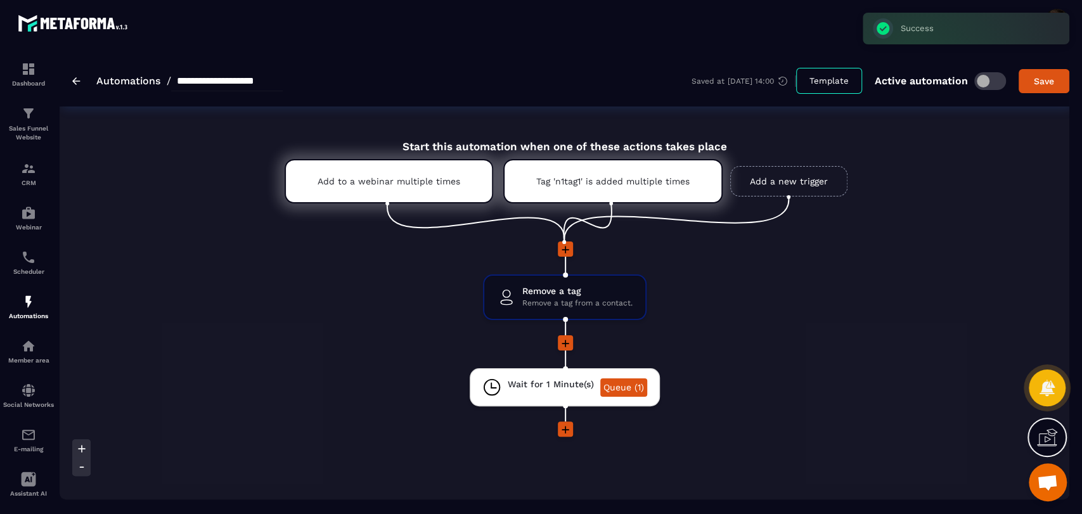
click at [564, 343] on icon at bounding box center [565, 343] width 13 height 13
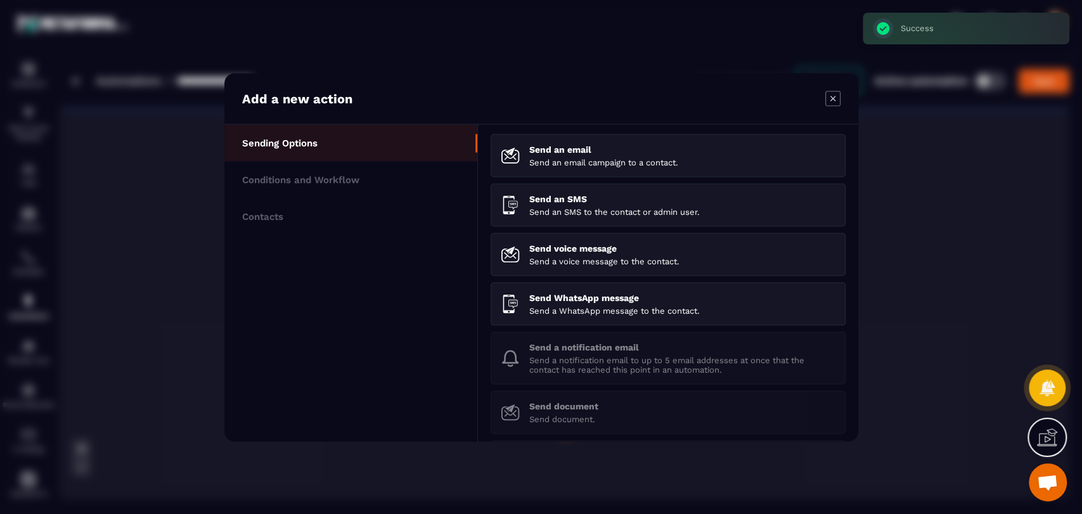
click at [339, 235] on ul "Sending Options Conditions and Workflow Contacts" at bounding box center [351, 282] width 254 height 317
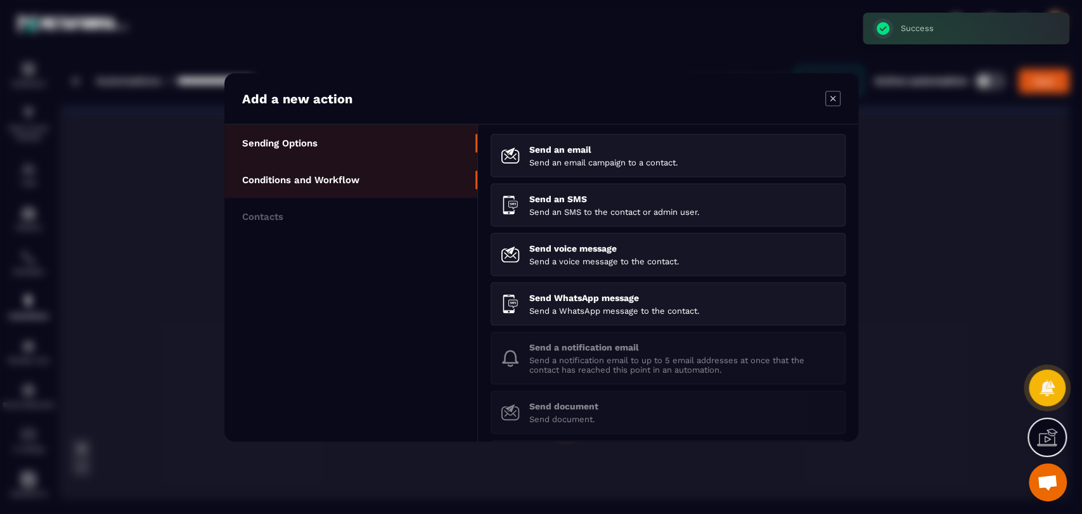
click at [348, 193] on li "Conditions and Workflow" at bounding box center [350, 179] width 253 height 37
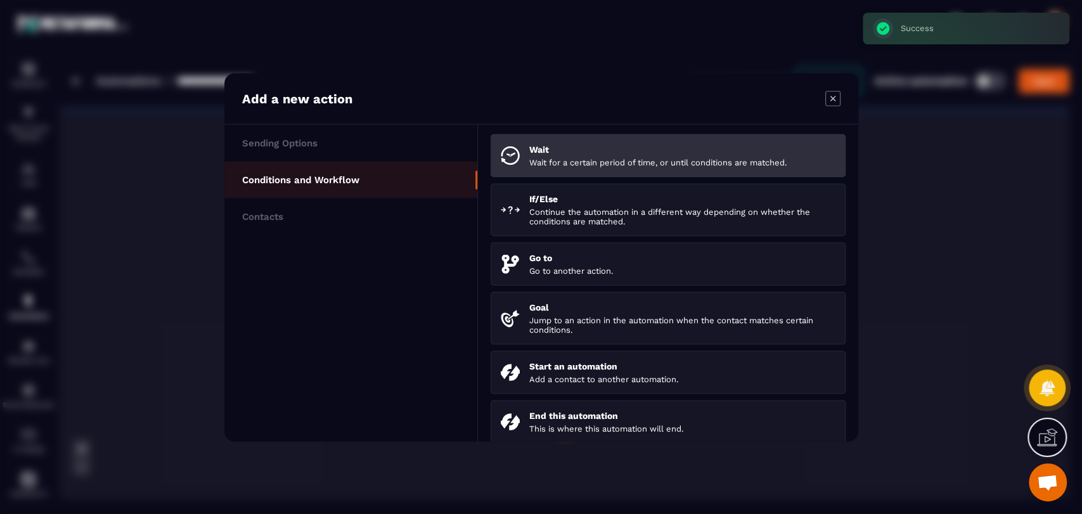
click at [531, 165] on p "Wait for a certain period of time, or until conditions are matched." at bounding box center [682, 162] width 306 height 10
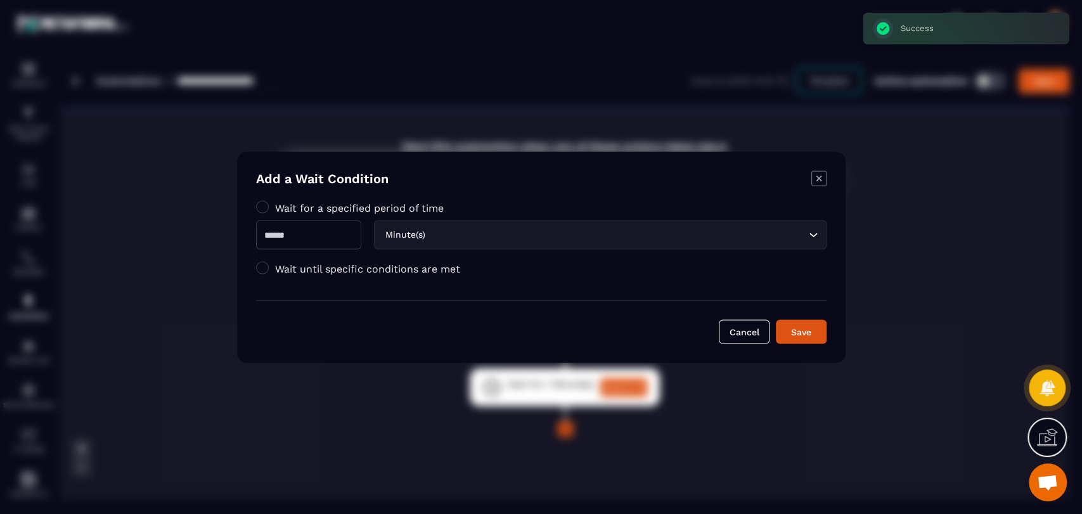
click at [327, 242] on input "Modal window" at bounding box center [308, 234] width 105 height 29
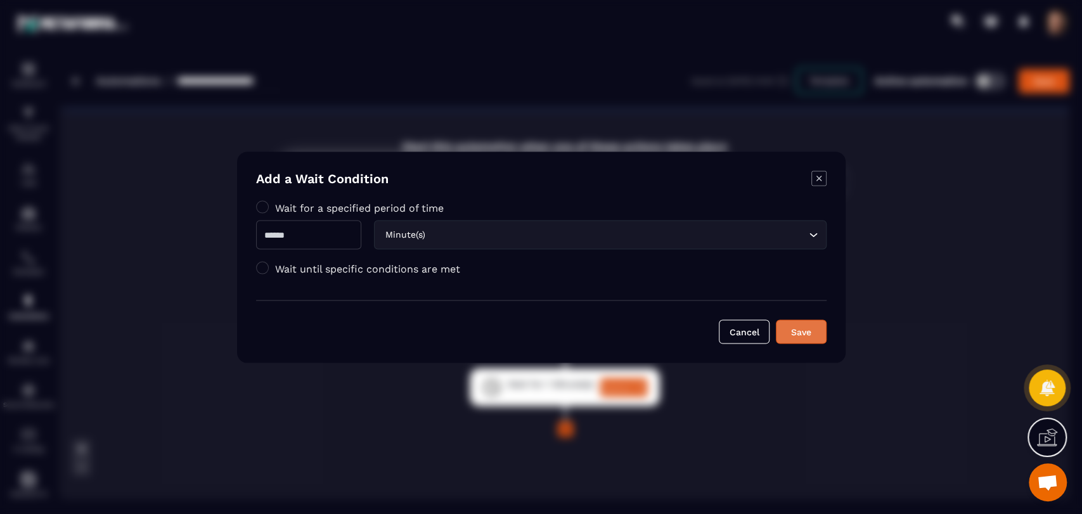
type input "*"
click at [812, 335] on div "Save" at bounding box center [801, 331] width 34 height 13
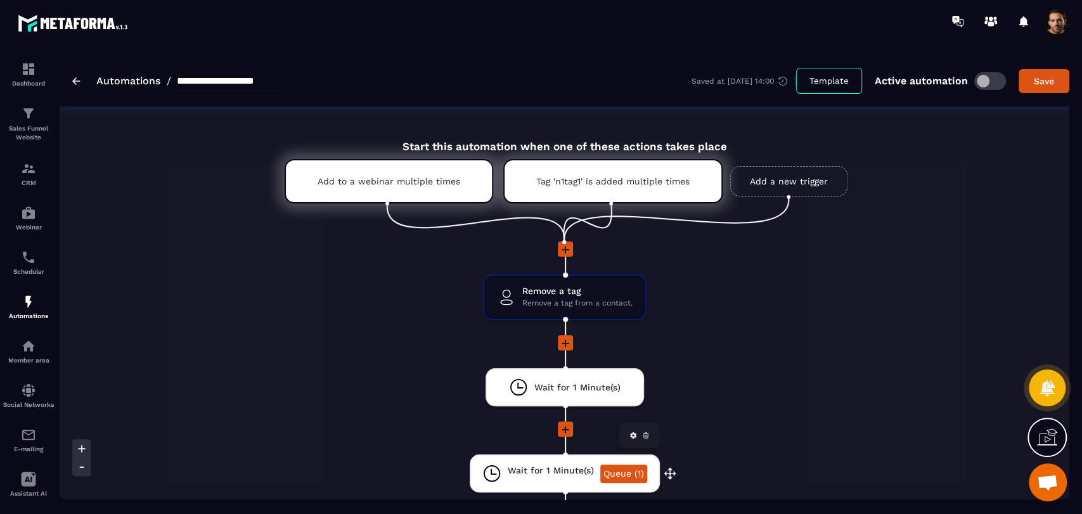
click at [646, 434] on icon at bounding box center [646, 433] width 3 height 1
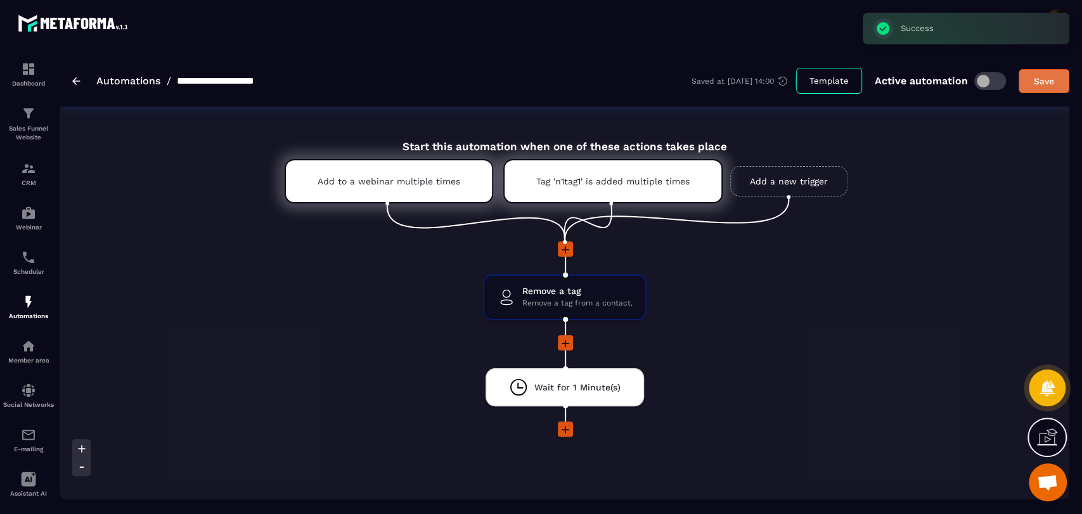
click at [1055, 84] on div "Save" at bounding box center [1044, 81] width 34 height 13
click at [23, 309] on img at bounding box center [28, 301] width 15 height 15
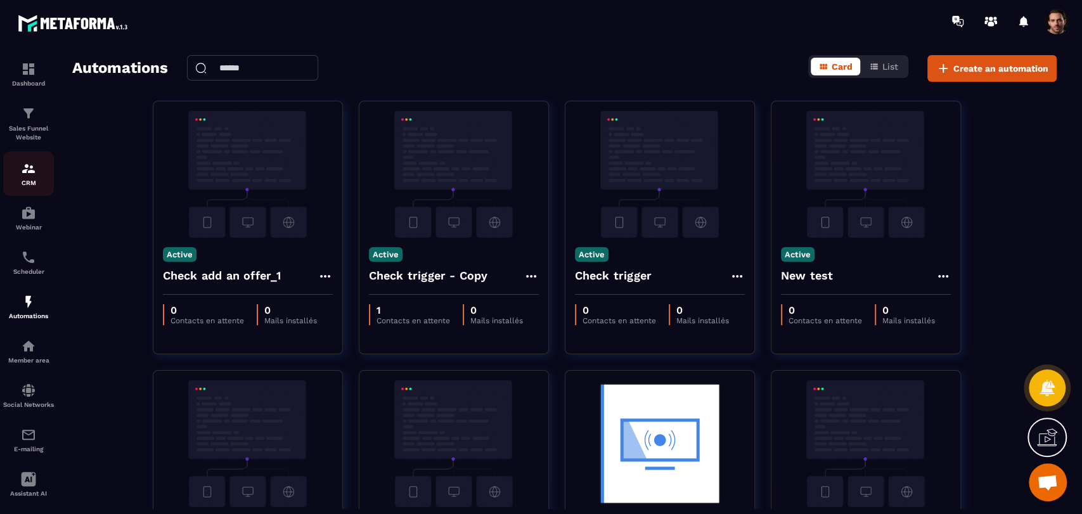
click at [26, 176] on img at bounding box center [28, 168] width 15 height 15
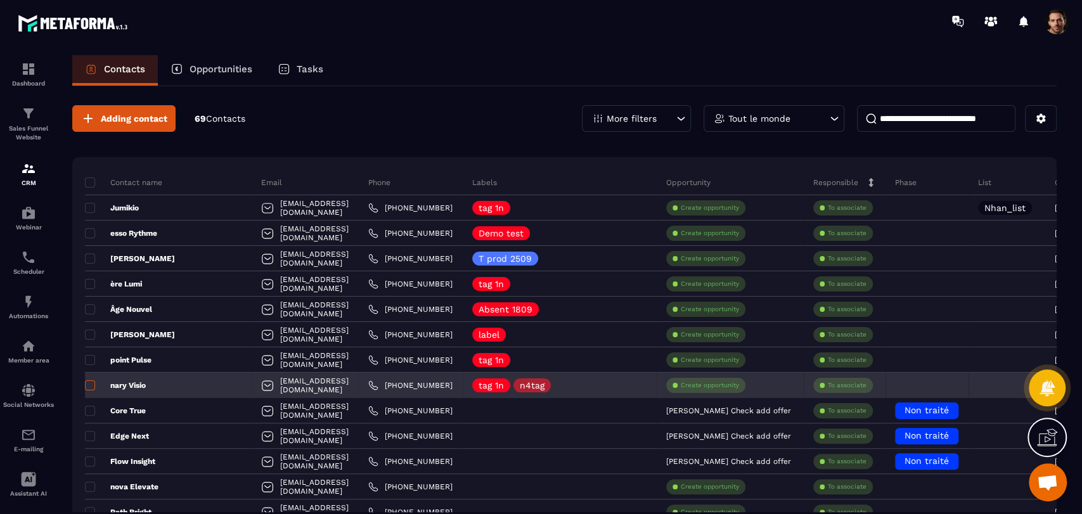
click at [86, 387] on span at bounding box center [90, 385] width 10 height 10
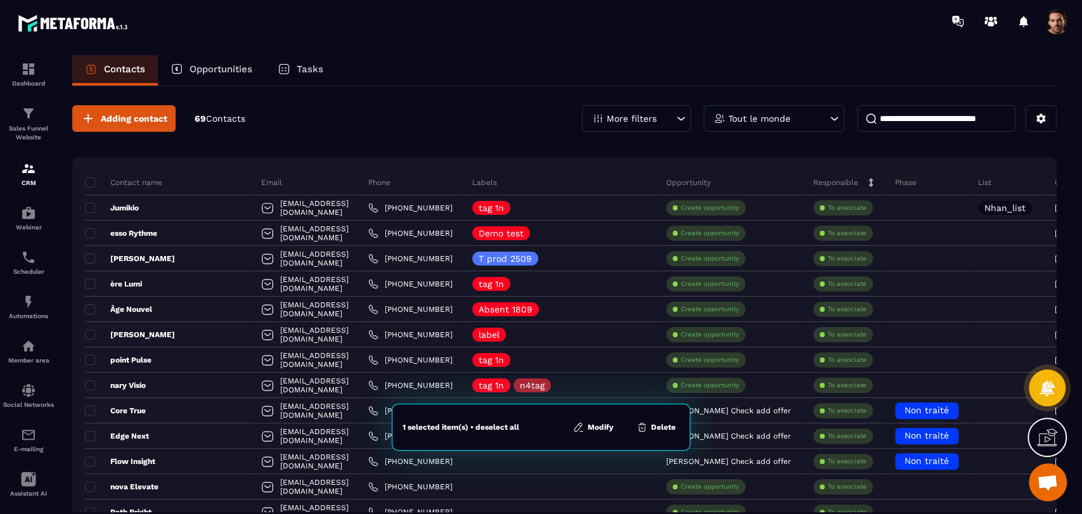
click at [594, 429] on button "Modify" at bounding box center [593, 427] width 48 height 13
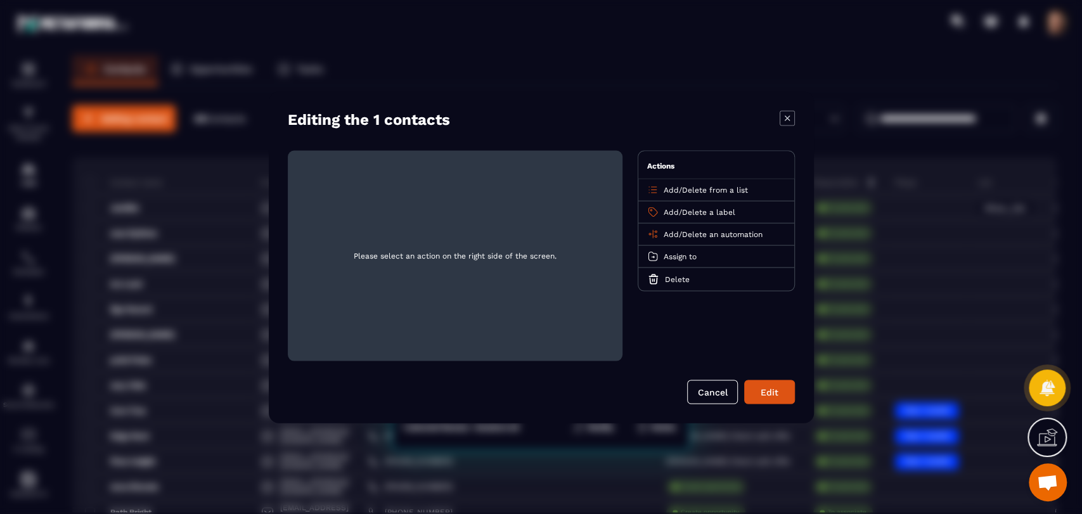
click at [667, 231] on span "Add" at bounding box center [671, 234] width 15 height 9
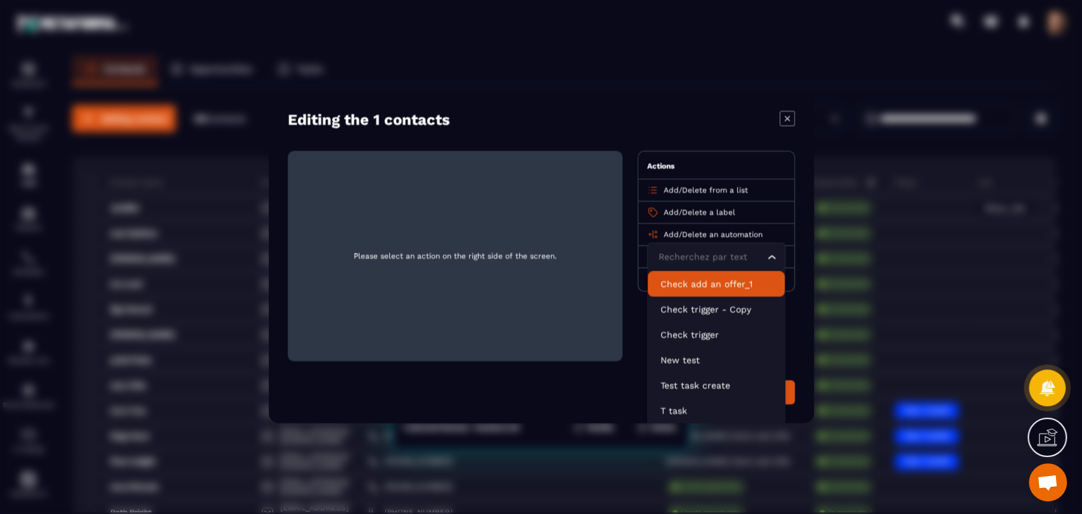
click at [690, 285] on p "Check add an offer_1" at bounding box center [717, 283] width 112 height 13
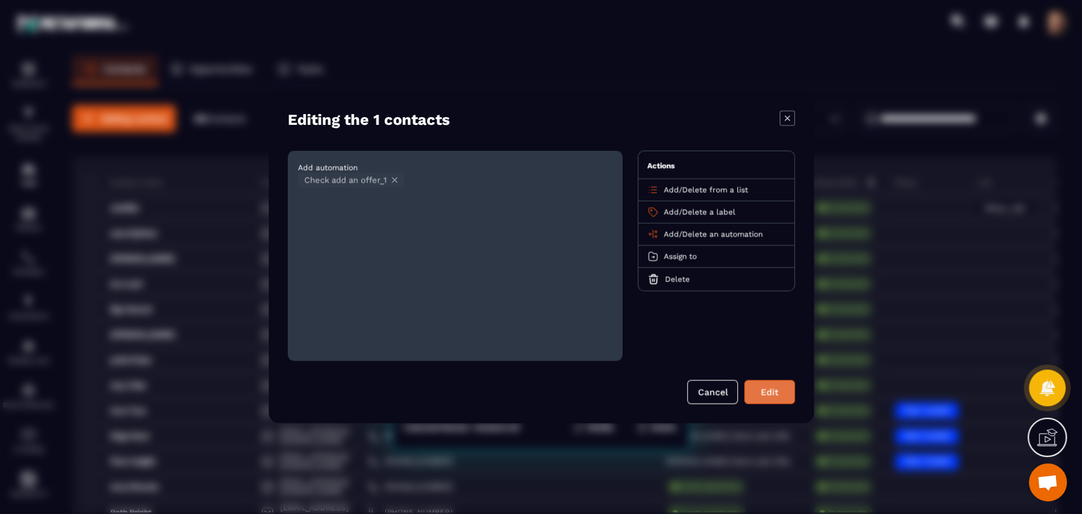
click at [780, 394] on button "Edit" at bounding box center [769, 392] width 51 height 24
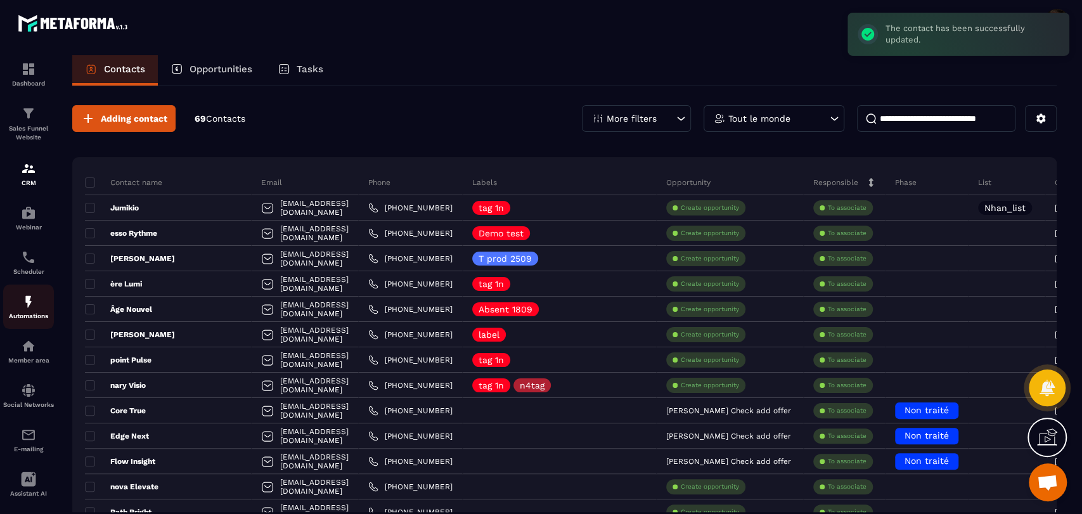
click at [20, 323] on link "Automations" at bounding box center [28, 307] width 51 height 44
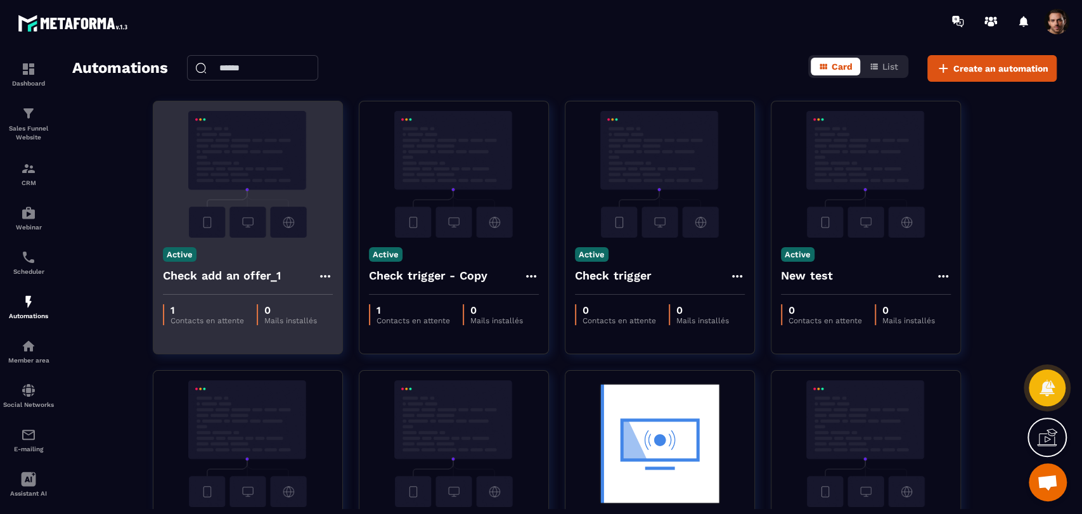
click at [316, 277] on div "Check add an offer_1" at bounding box center [248, 279] width 170 height 30
click at [320, 271] on icon at bounding box center [325, 276] width 15 height 15
click at [349, 316] on link "Edit" at bounding box center [356, 305] width 66 height 28
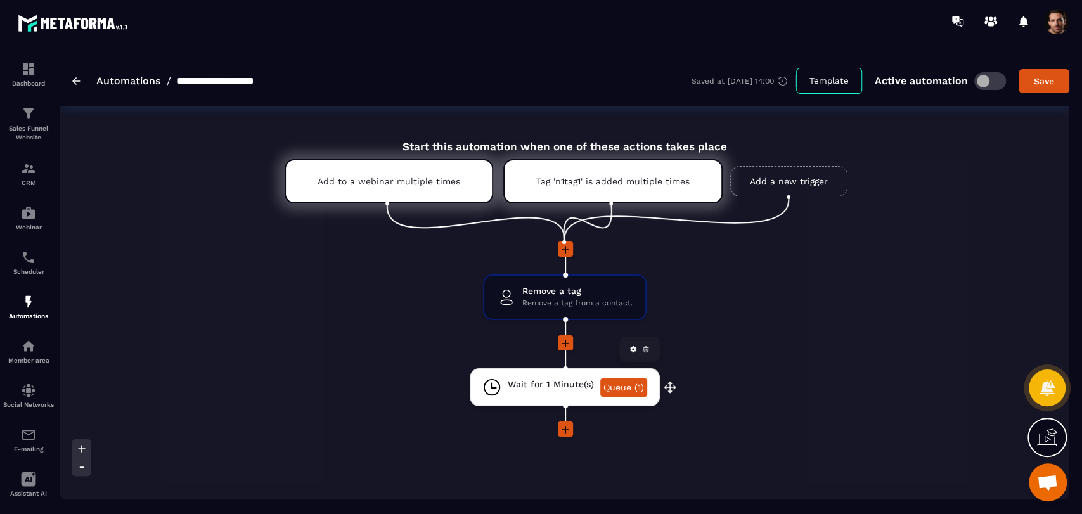
click at [625, 387] on link "Queue (1)" at bounding box center [623, 387] width 47 height 18
